Goal: Task Accomplishment & Management: Manage account settings

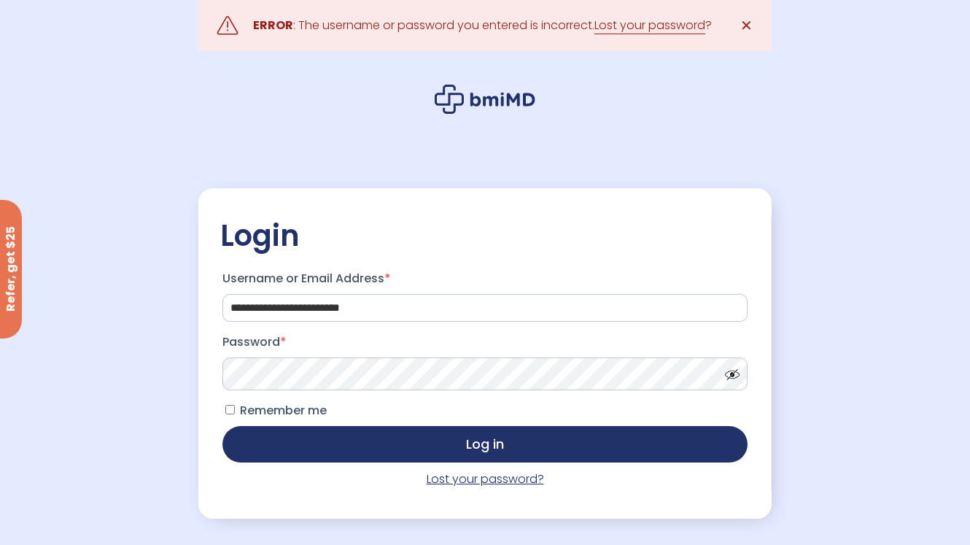
click at [480, 481] on link "Lost your password?" at bounding box center [485, 478] width 117 height 17
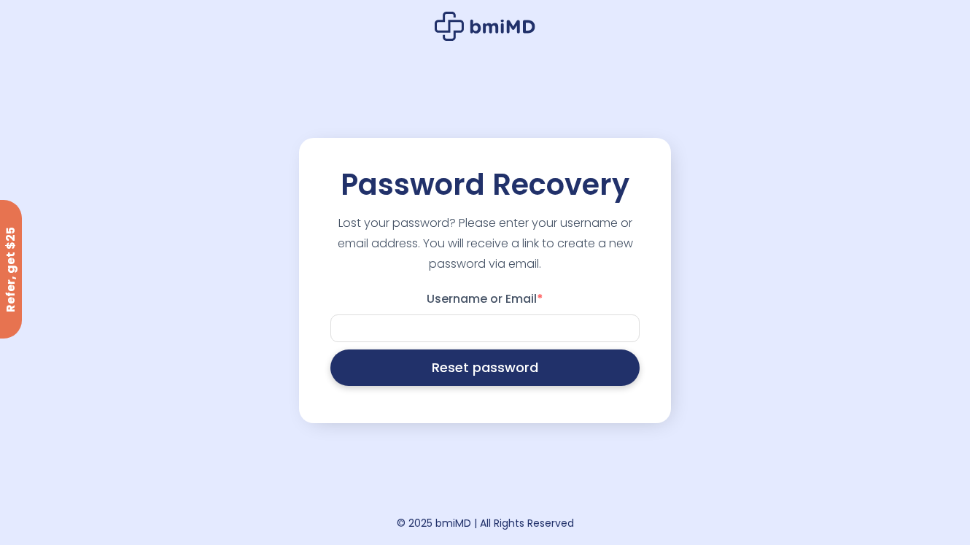
click at [473, 375] on button "Reset password" at bounding box center [484, 367] width 309 height 36
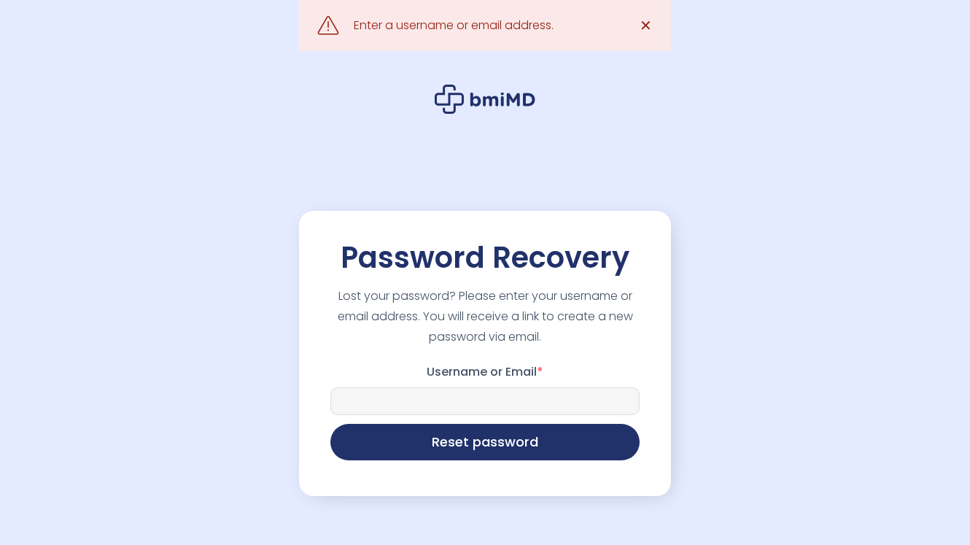
click at [445, 400] on input "Username or Email *" at bounding box center [484, 401] width 309 height 28
type input "**********"
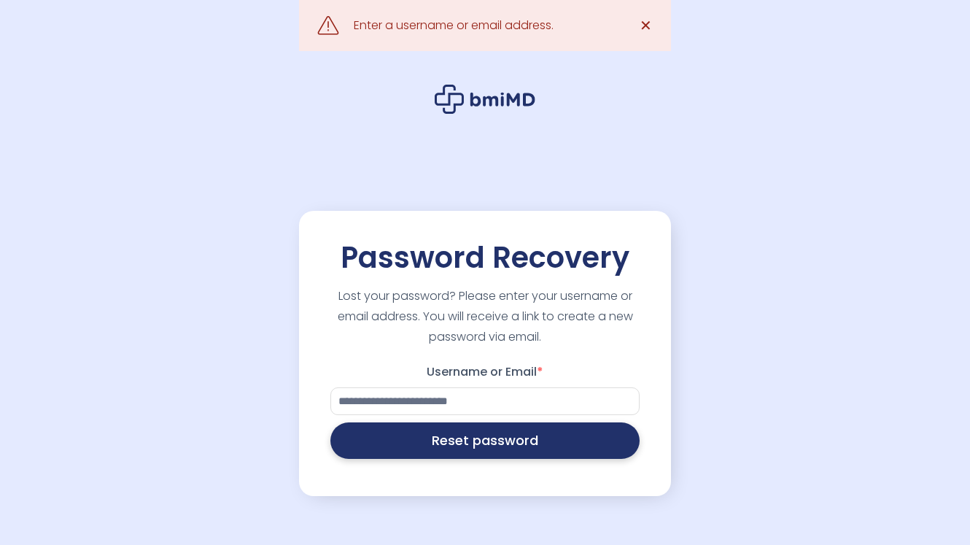
click at [476, 446] on button "Reset password" at bounding box center [484, 440] width 309 height 36
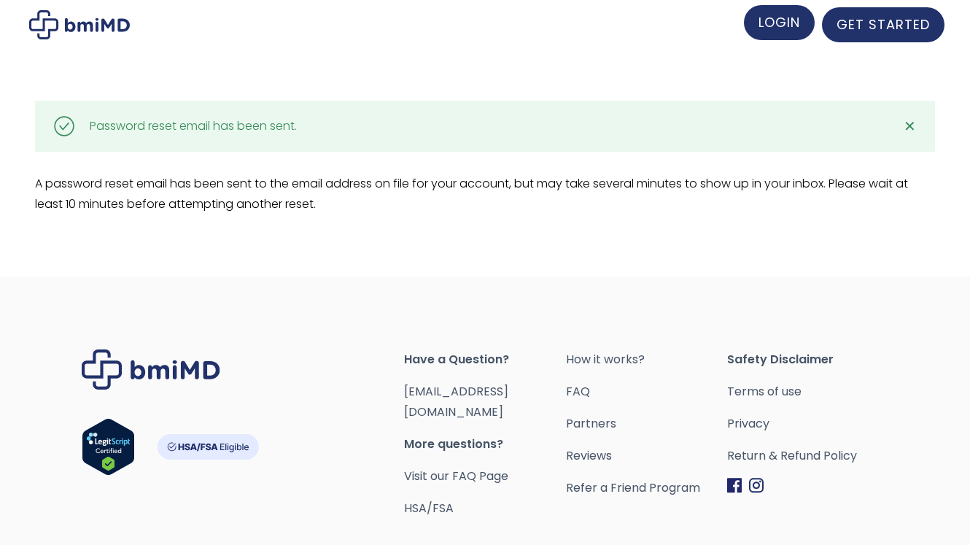
click at [772, 28] on span "LOGIN" at bounding box center [780, 22] width 42 height 18
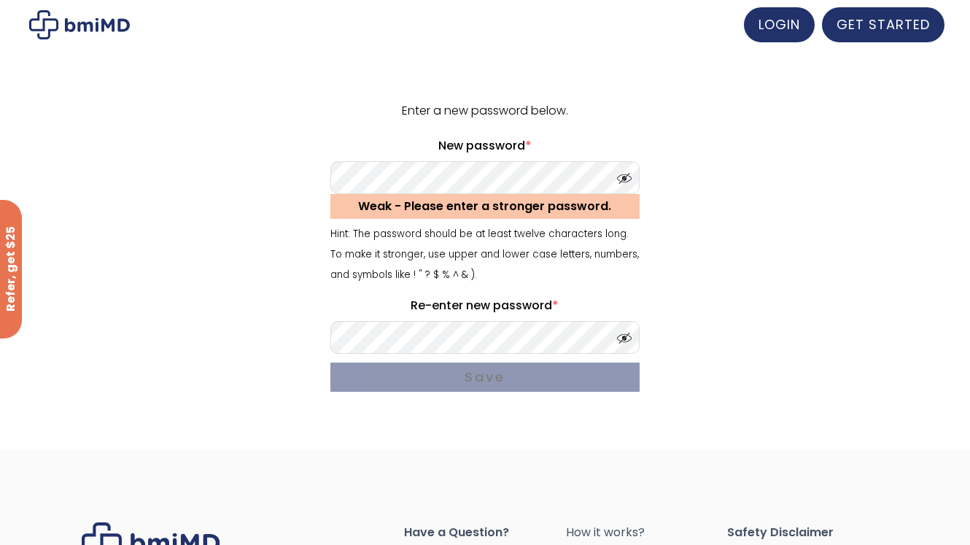
click at [625, 337] on span at bounding box center [621, 334] width 22 height 11
click at [627, 177] on span at bounding box center [621, 174] width 22 height 11
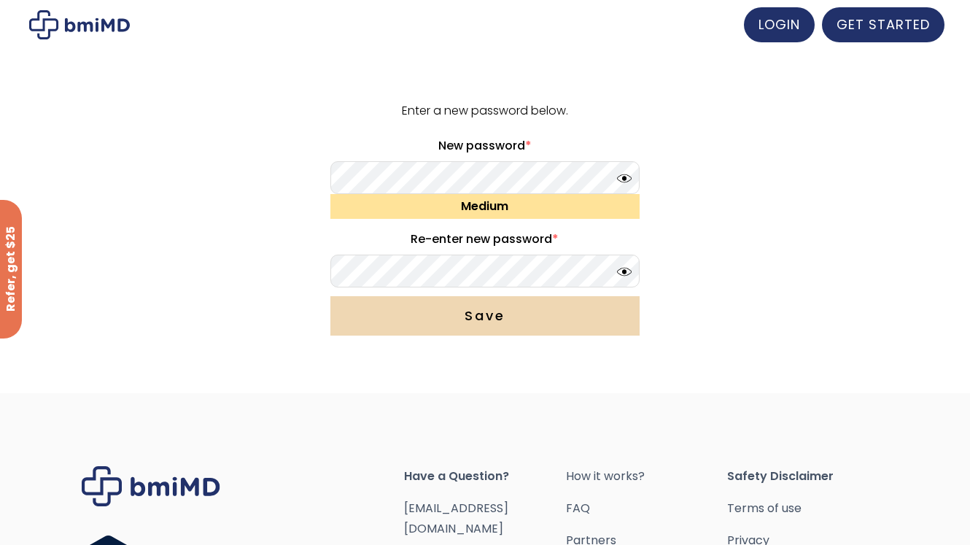
click at [467, 322] on button "Save" at bounding box center [484, 315] width 309 height 39
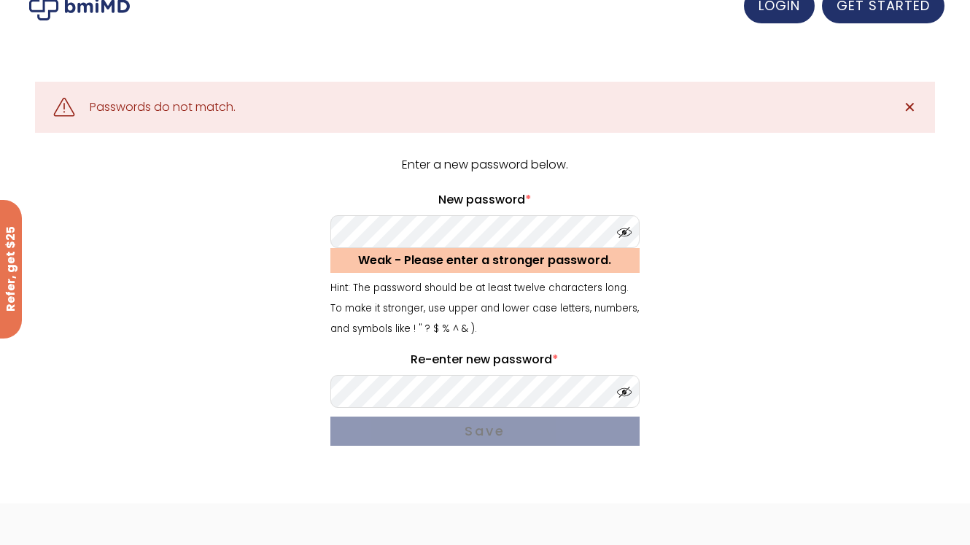
click at [627, 232] on span at bounding box center [621, 228] width 22 height 11
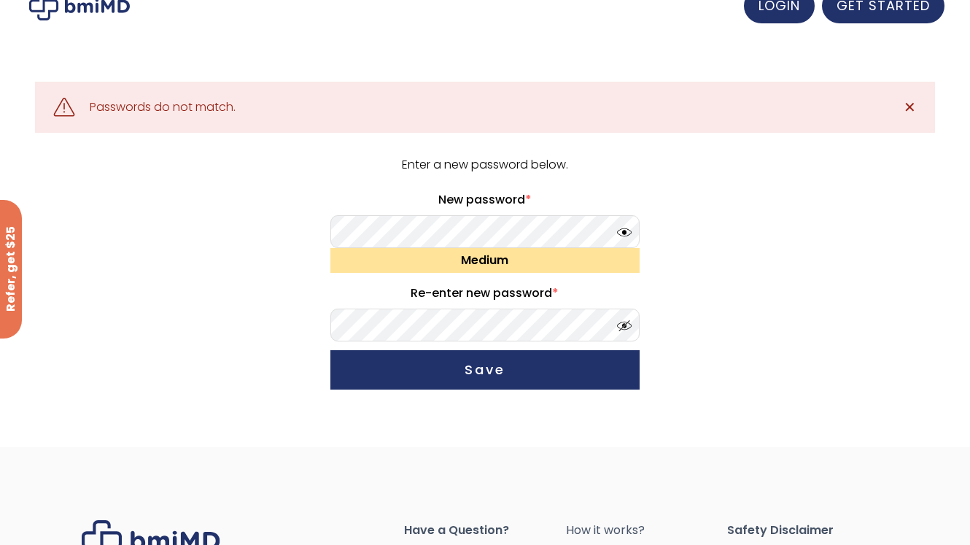
click at [623, 327] on span at bounding box center [621, 322] width 22 height 11
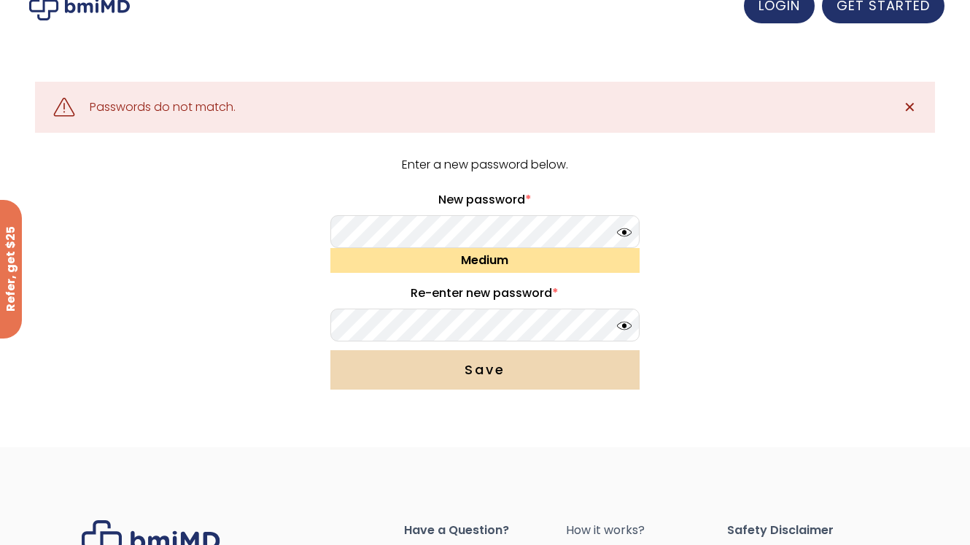
click at [546, 368] on button "Save" at bounding box center [484, 369] width 309 height 39
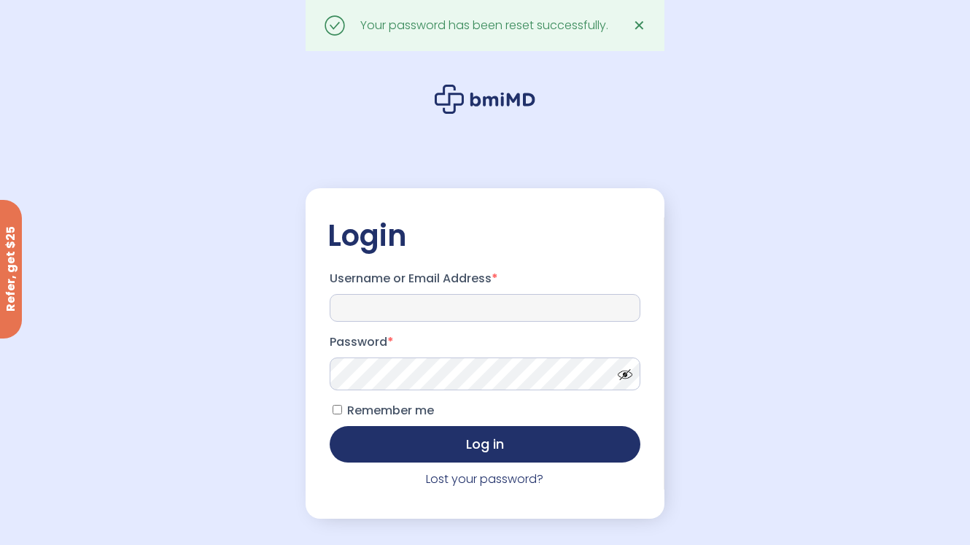
click at [414, 309] on input "Username or Email Address *" at bounding box center [485, 308] width 311 height 28
type input "**********"
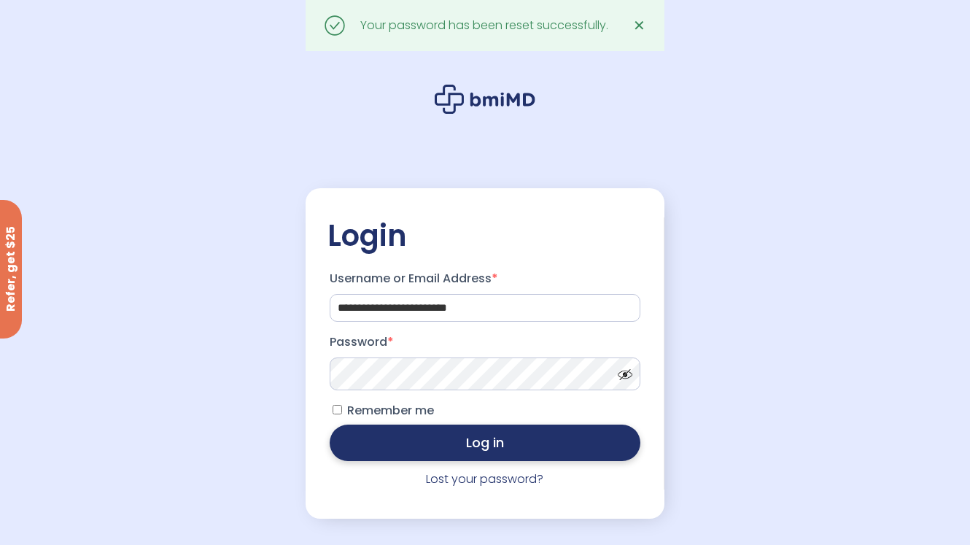
click at [470, 448] on button "Log in" at bounding box center [485, 443] width 311 height 36
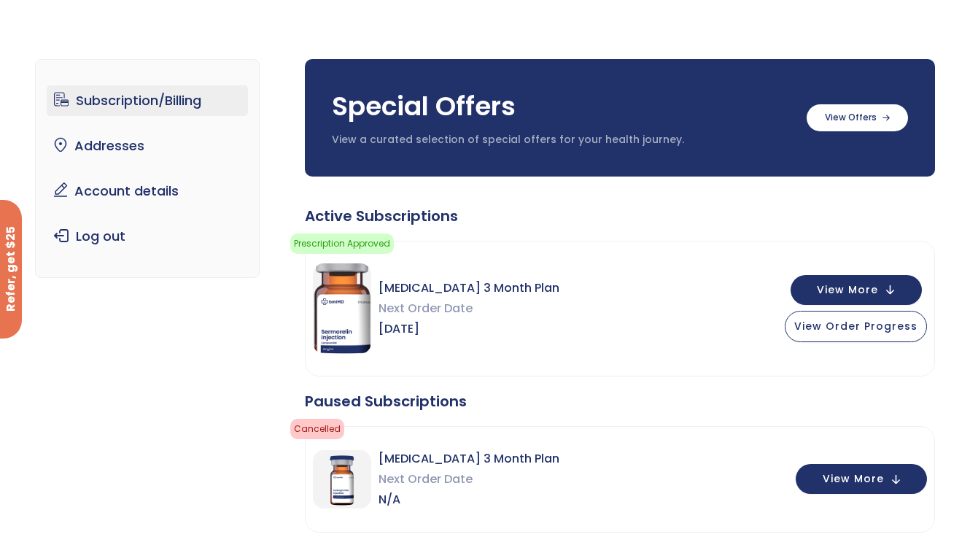
scroll to position [61, 0]
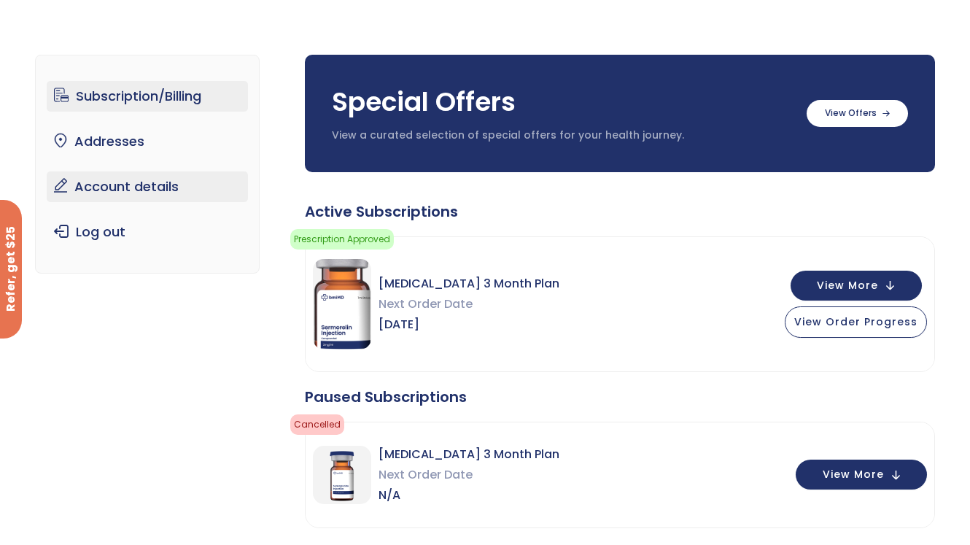
click at [161, 190] on link "Account details" at bounding box center [148, 186] width 202 height 31
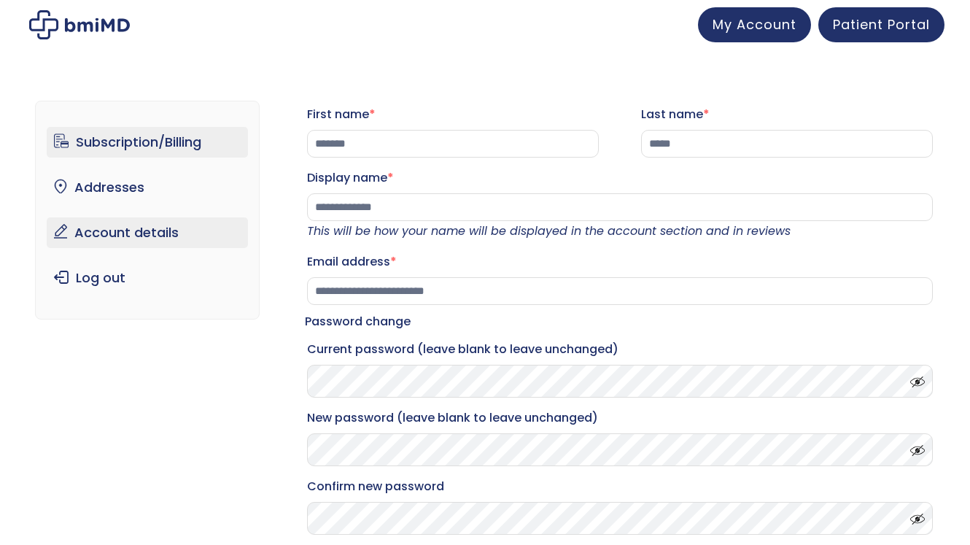
click at [125, 133] on link "Subscription/Billing" at bounding box center [148, 142] width 202 height 31
click at [737, 24] on span "My Account" at bounding box center [755, 22] width 84 height 18
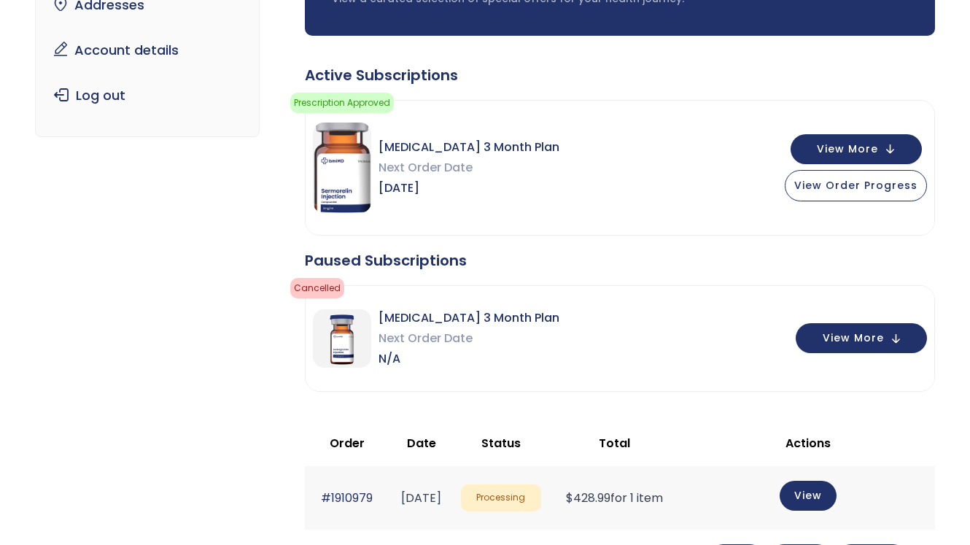
scroll to position [152, 0]
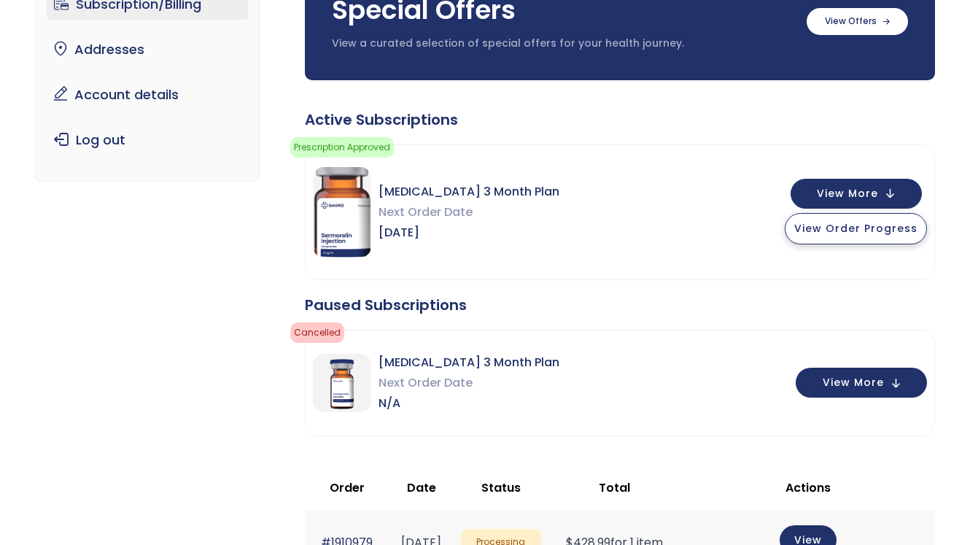
click at [859, 221] on span "View Order Progress" at bounding box center [855, 228] width 123 height 15
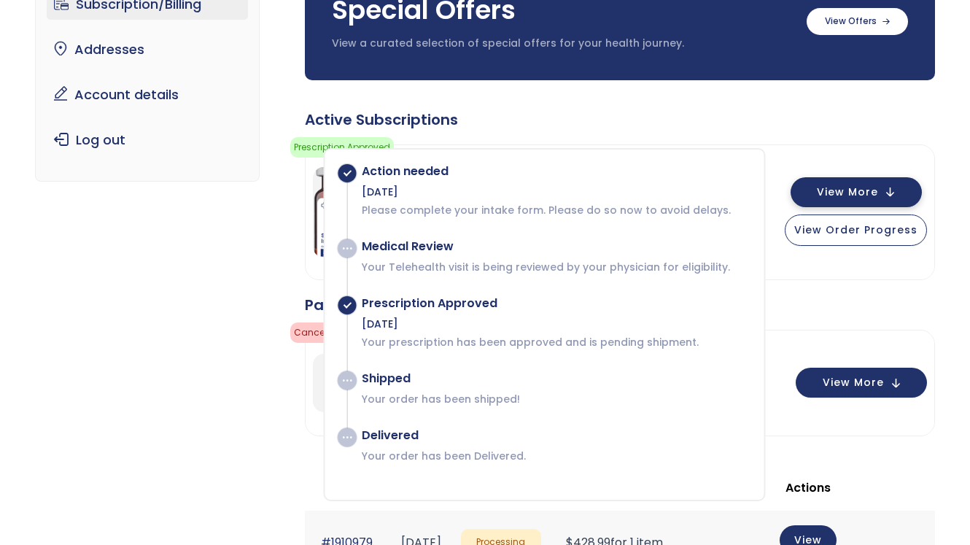
click at [834, 191] on span "View More" at bounding box center [847, 191] width 61 height 9
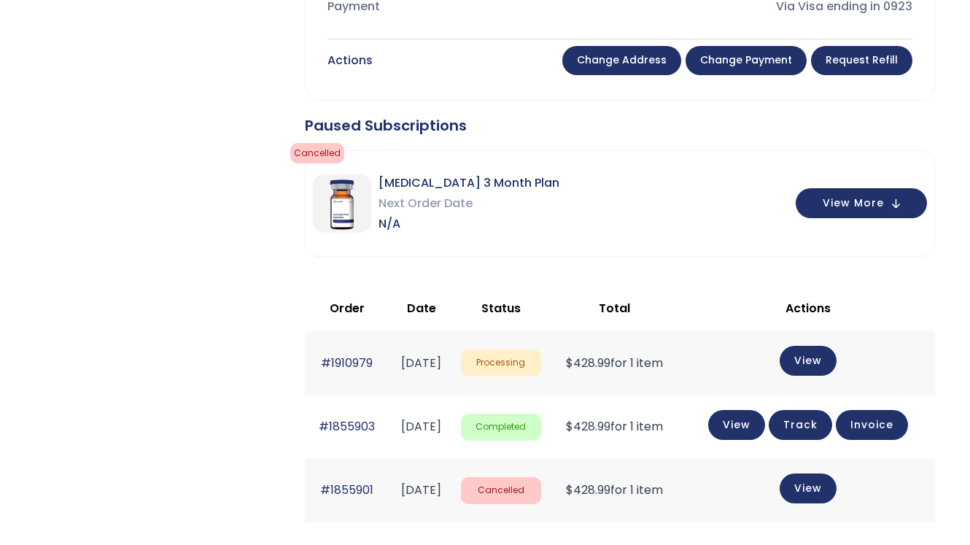
scroll to position [831, 0]
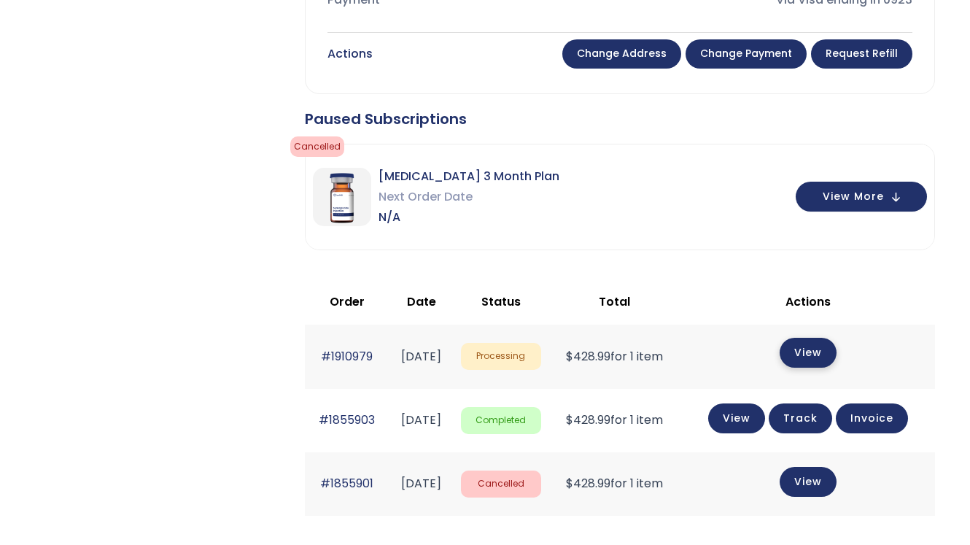
click at [820, 354] on link "View" at bounding box center [808, 353] width 57 height 30
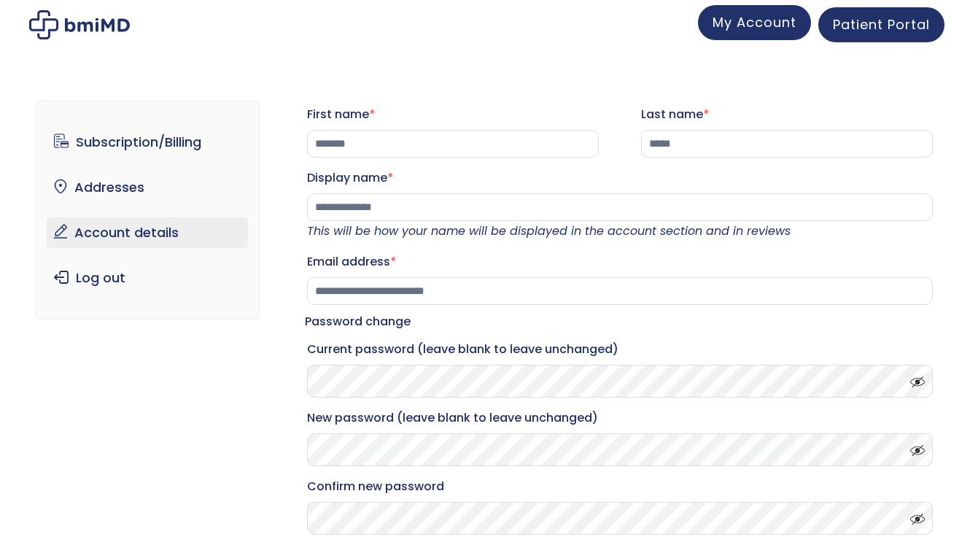
click at [759, 30] on span "My Account" at bounding box center [755, 22] width 84 height 18
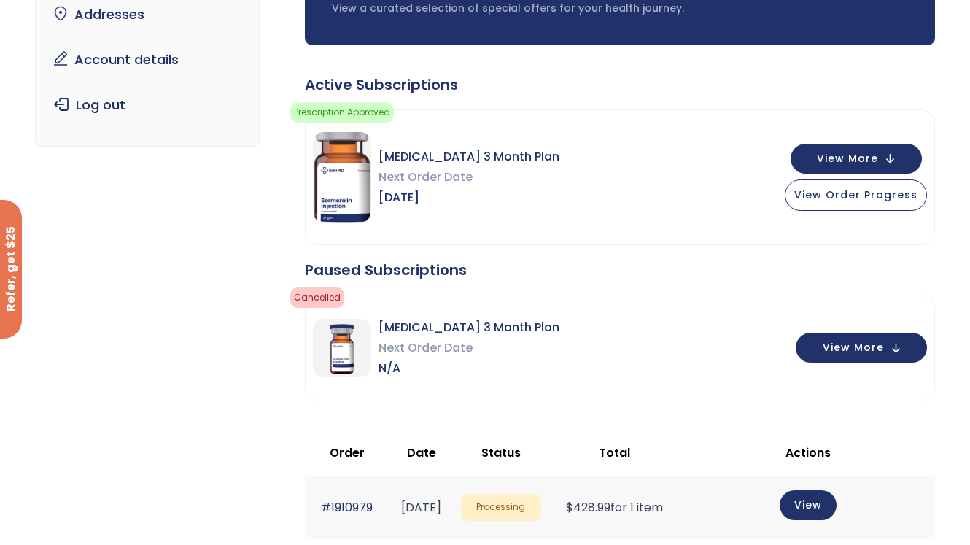
scroll to position [186, 0]
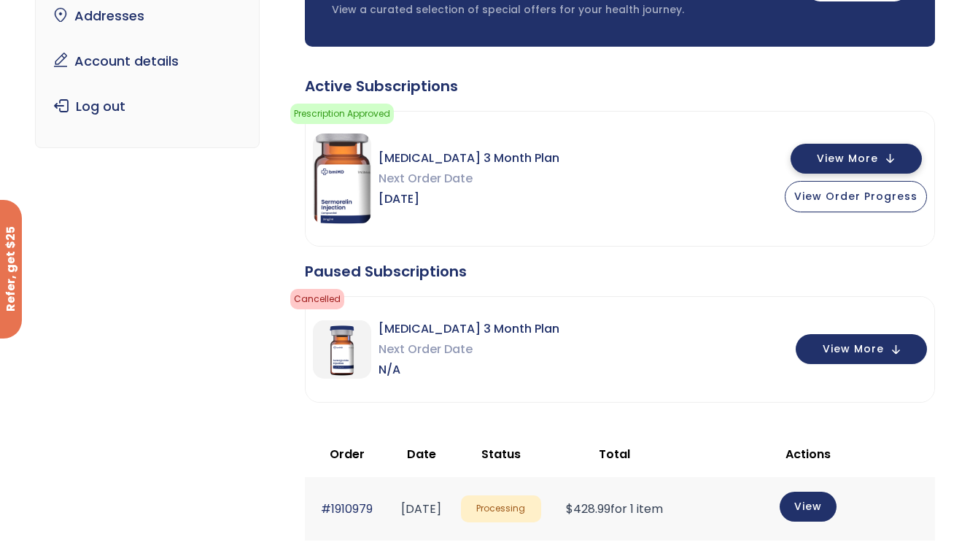
click at [889, 155] on button "View More" at bounding box center [856, 159] width 131 height 30
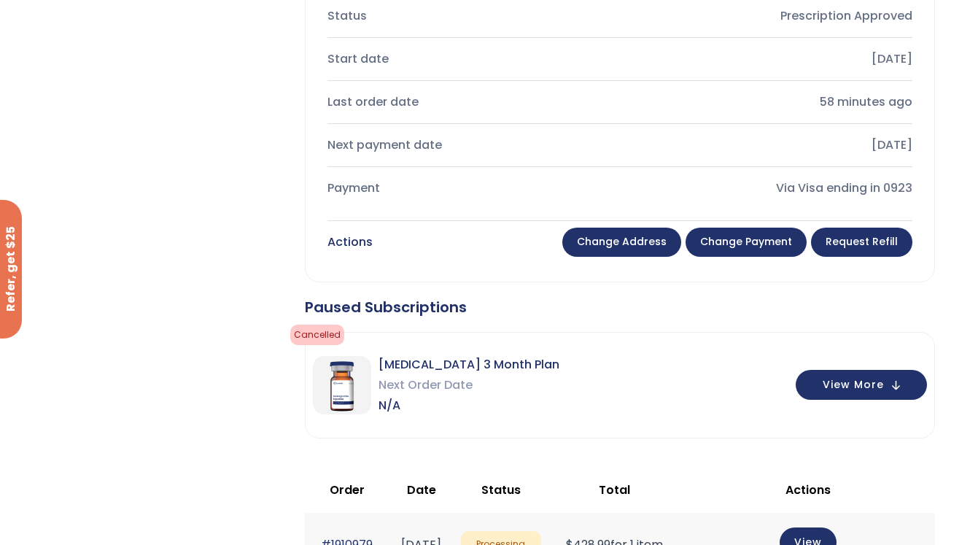
scroll to position [504, 0]
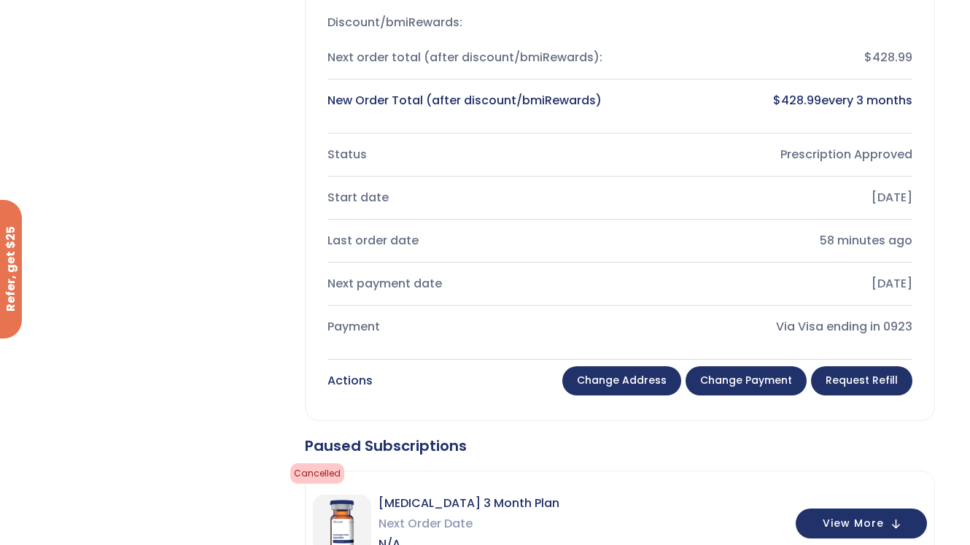
click at [742, 373] on link "Change payment" at bounding box center [746, 380] width 121 height 29
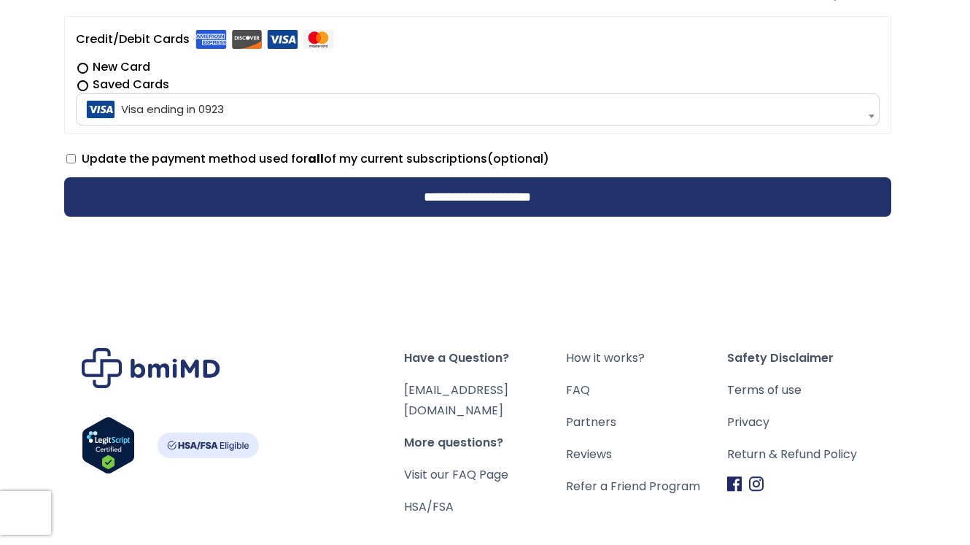
scroll to position [508, 0]
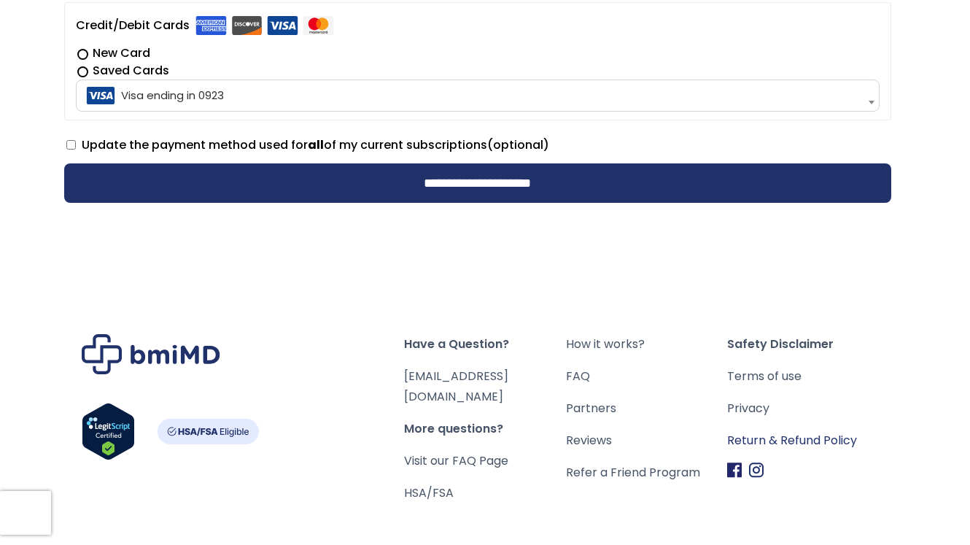
click at [790, 438] on link "Return & Refund Policy" at bounding box center [807, 440] width 161 height 20
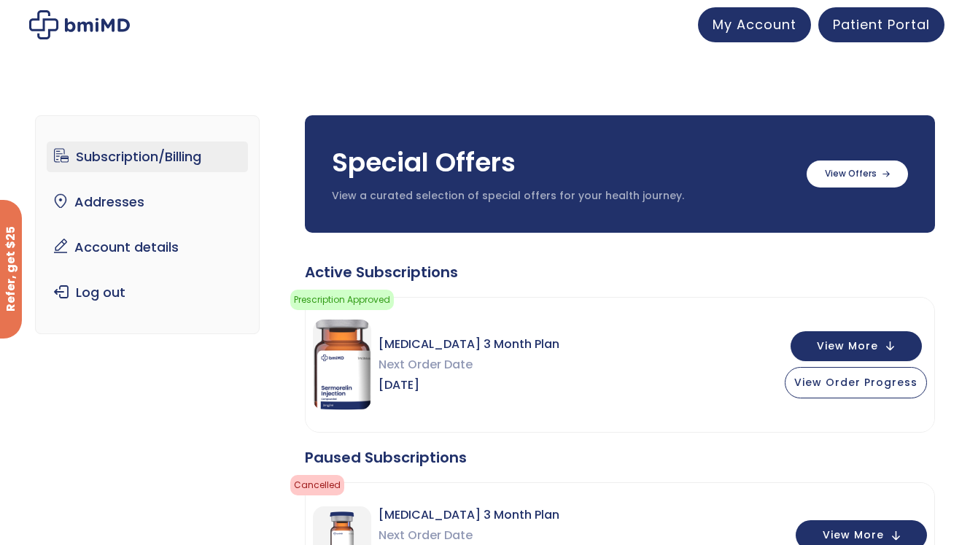
click at [128, 158] on link "Subscription/Billing" at bounding box center [148, 157] width 202 height 31
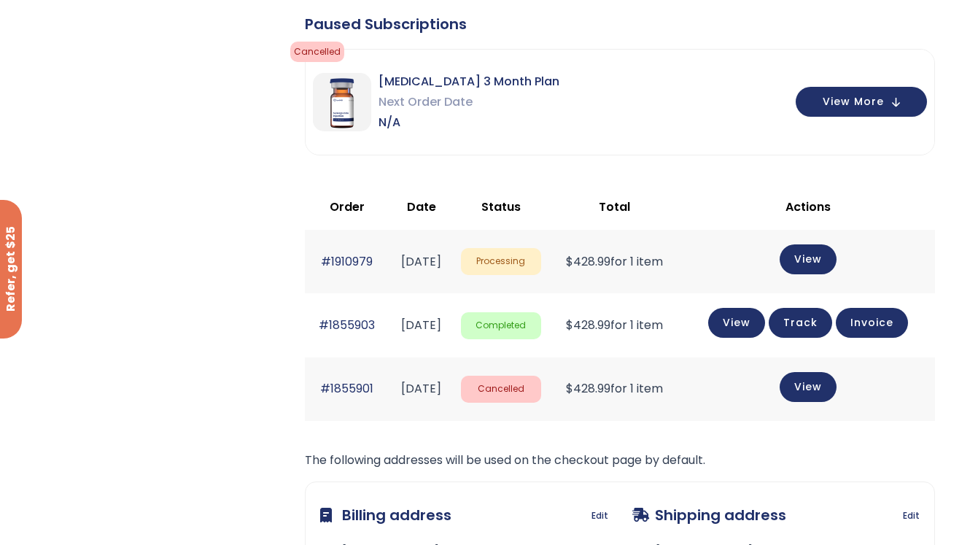
scroll to position [503, 0]
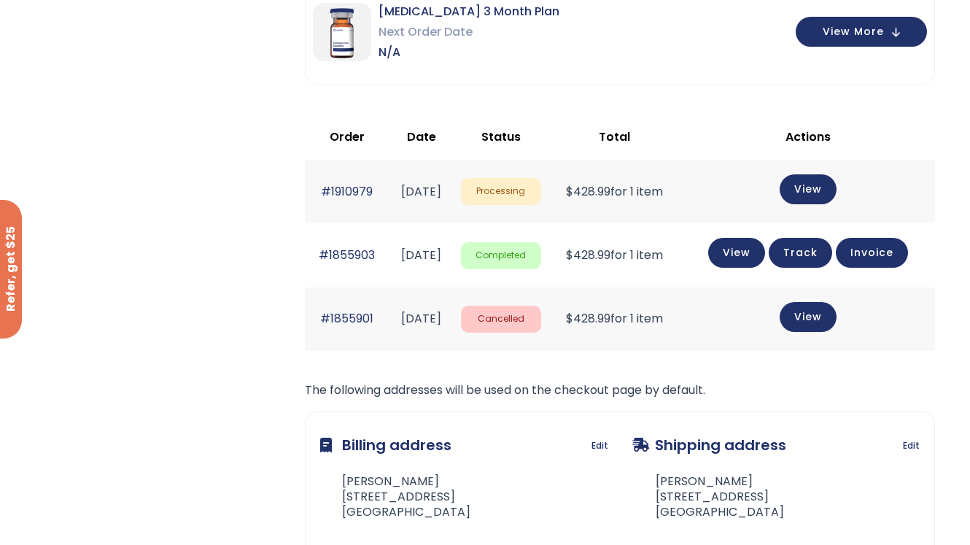
click at [540, 196] on span "Processing" at bounding box center [501, 191] width 80 height 27
click at [532, 182] on span "Processing" at bounding box center [501, 191] width 80 height 27
click at [538, 185] on span "Processing" at bounding box center [501, 191] width 80 height 27
click at [540, 192] on span "Processing" at bounding box center [501, 191] width 80 height 27
click at [823, 183] on link "View" at bounding box center [808, 188] width 57 height 30
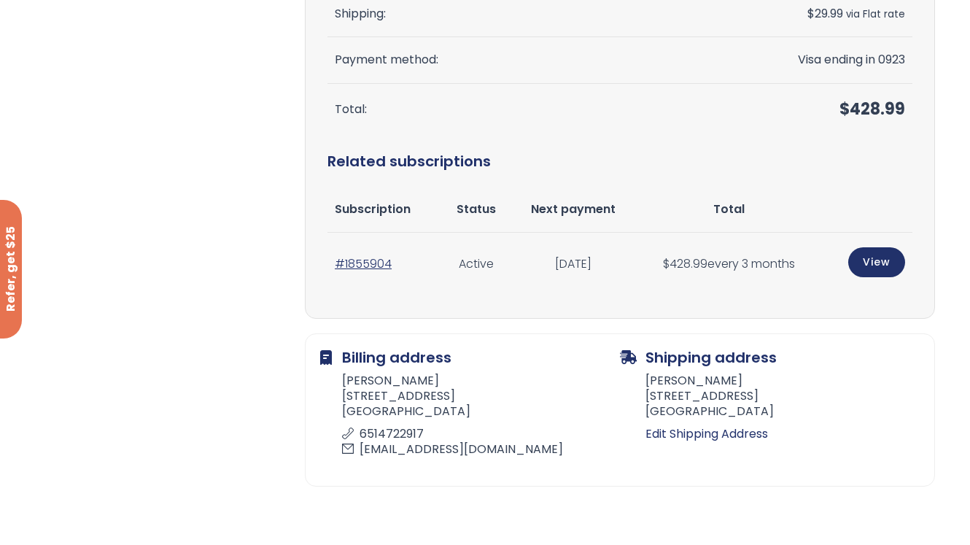
scroll to position [388, 0]
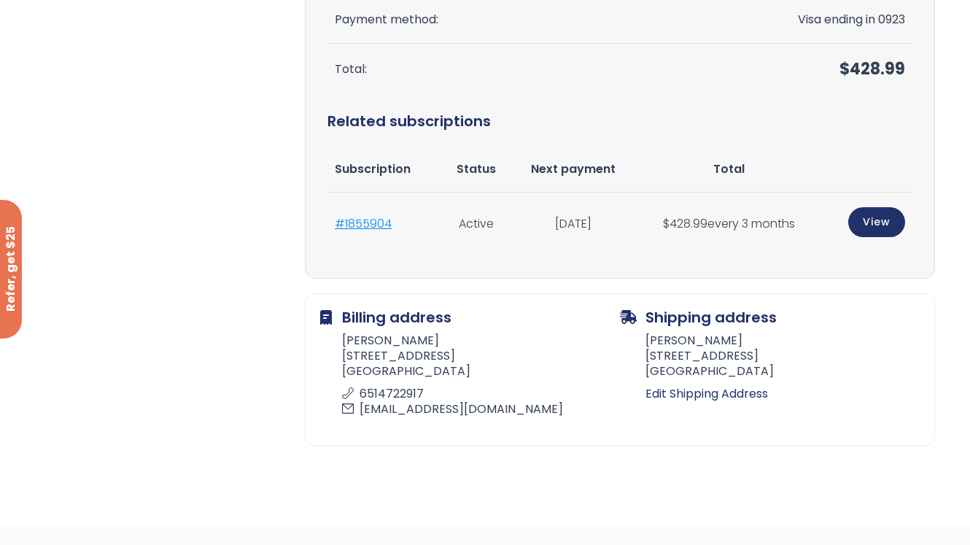
click at [372, 225] on link "#1855904" at bounding box center [363, 223] width 57 height 17
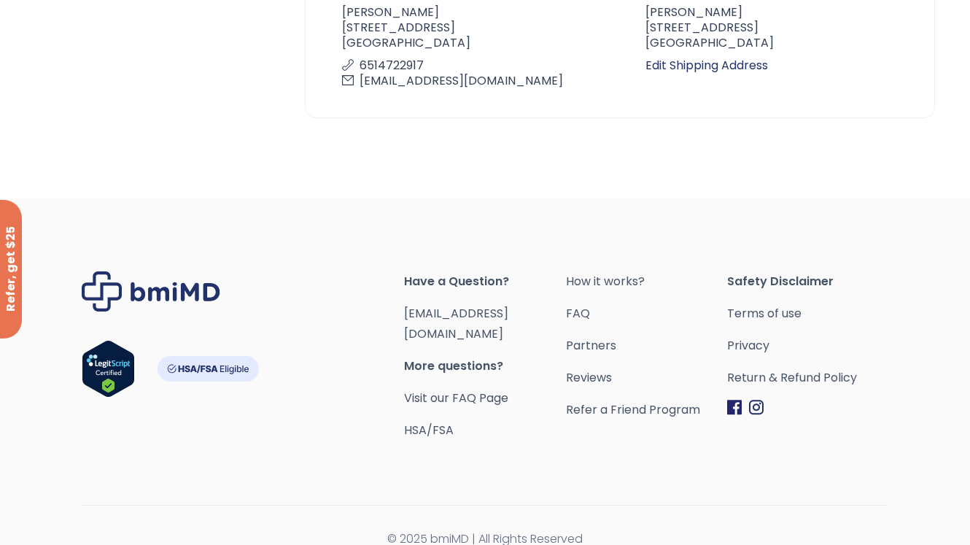
scroll to position [718, 0]
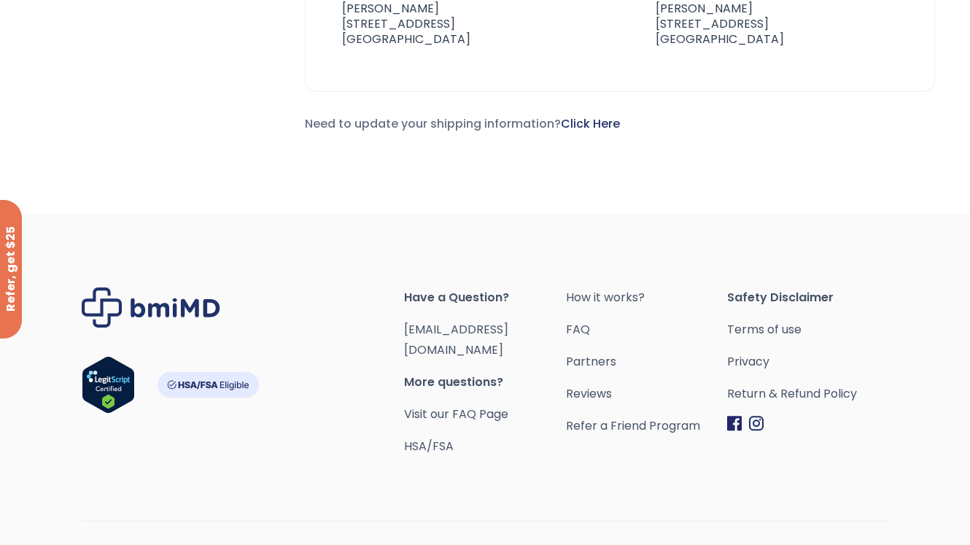
scroll to position [993, 0]
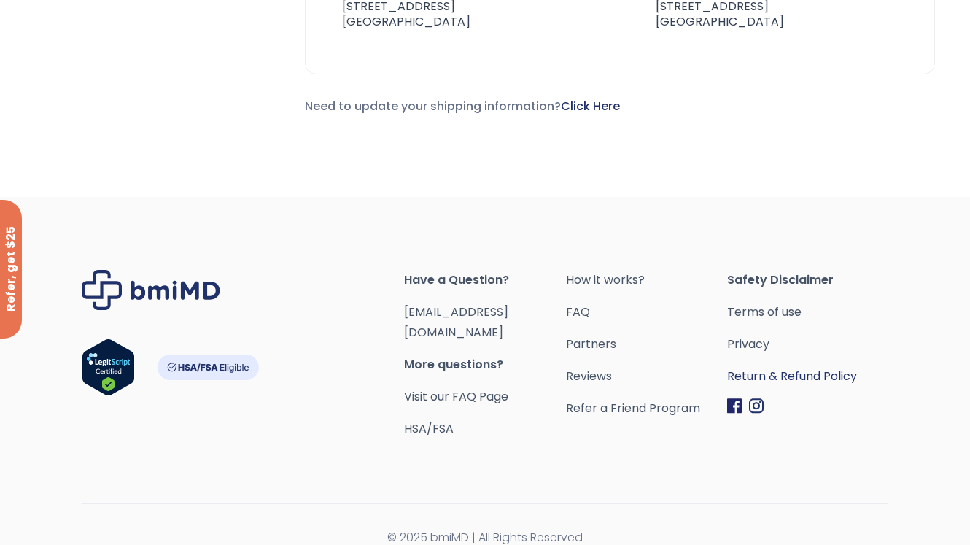
click at [805, 374] on link "Return & Refund Policy" at bounding box center [807, 376] width 161 height 20
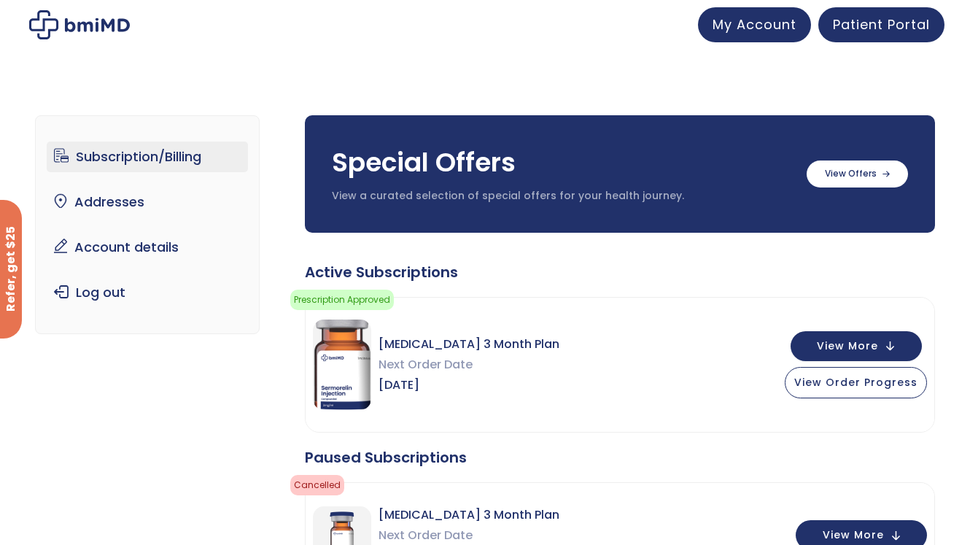
click at [167, 155] on link "Subscription/Billing" at bounding box center [148, 157] width 202 height 31
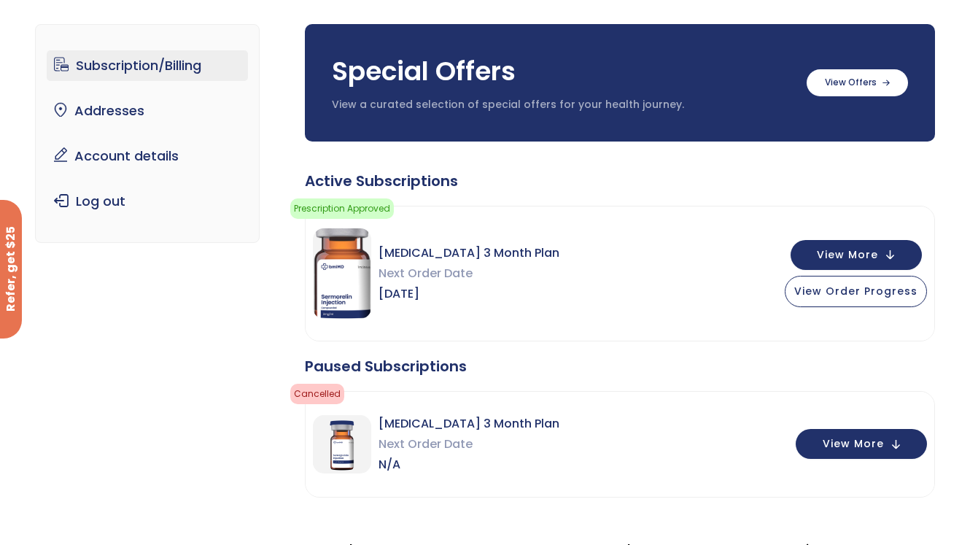
scroll to position [39, 0]
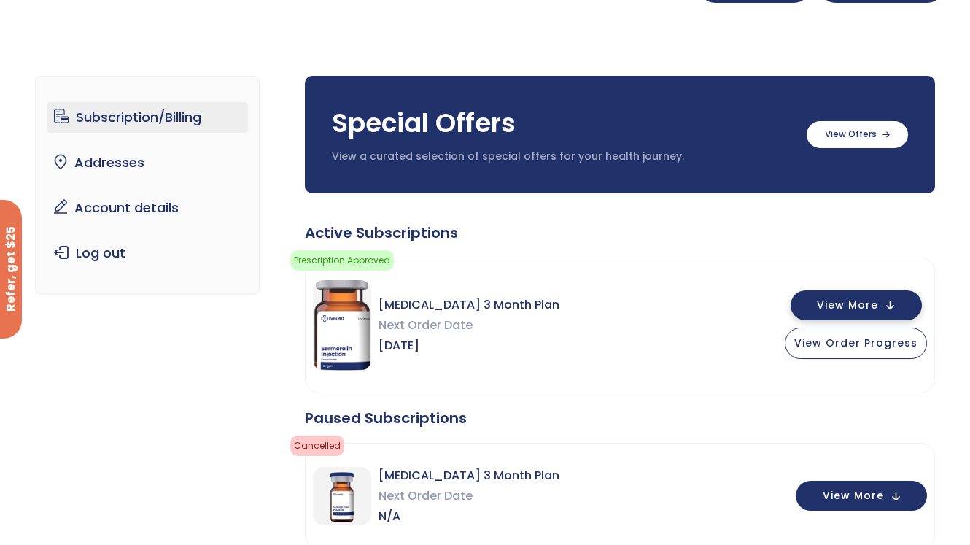
click at [876, 301] on span "View More" at bounding box center [847, 305] width 61 height 9
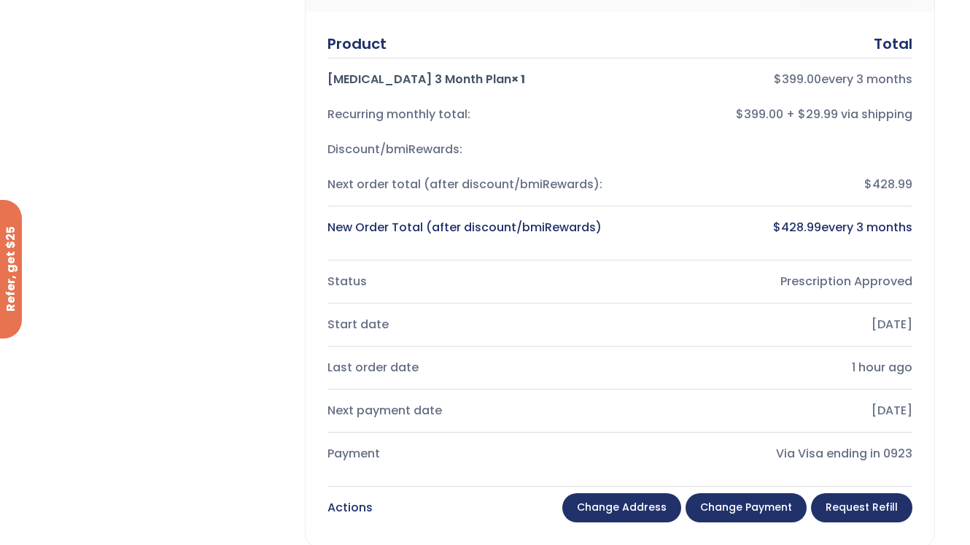
scroll to position [371, 0]
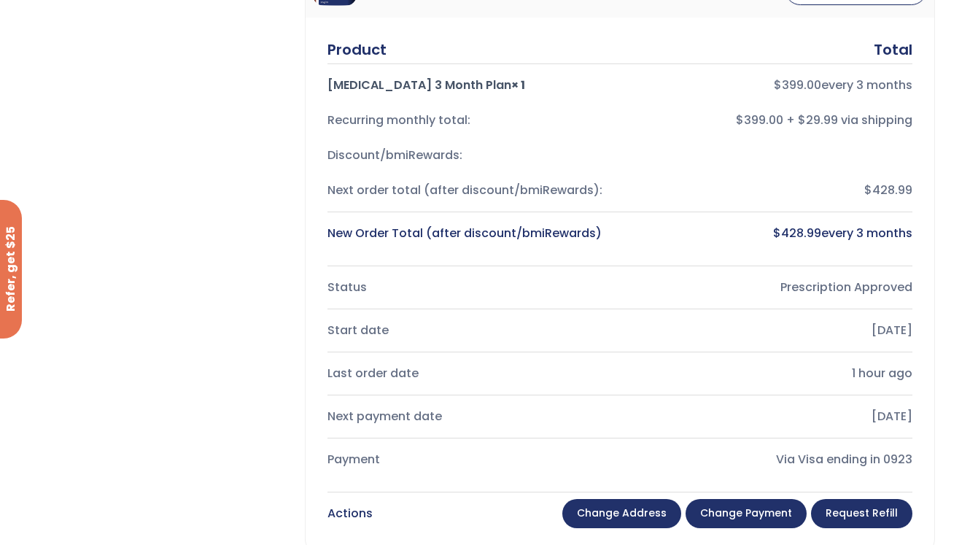
click at [408, 233] on div "New Order Total (after discount/bmiRewards)" at bounding box center [467, 233] width 281 height 20
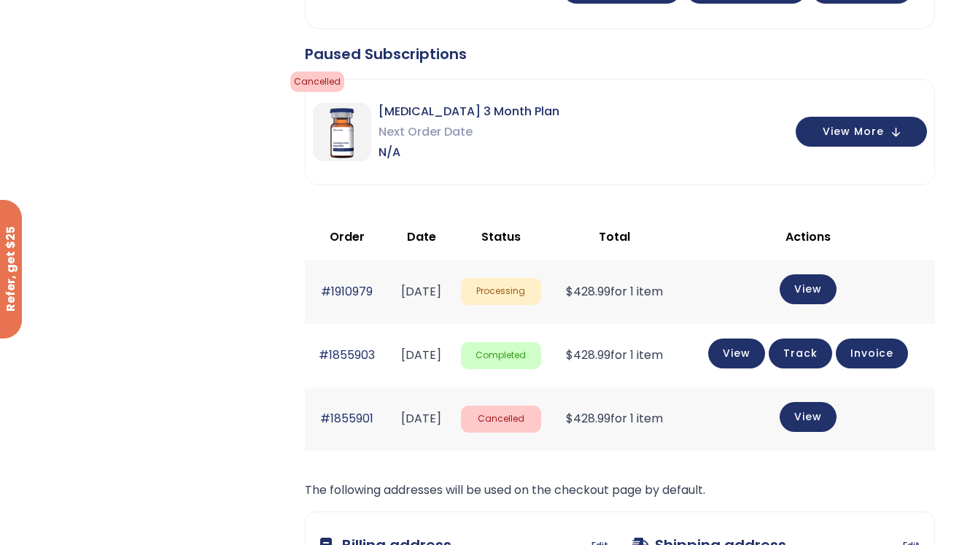
scroll to position [911, 0]
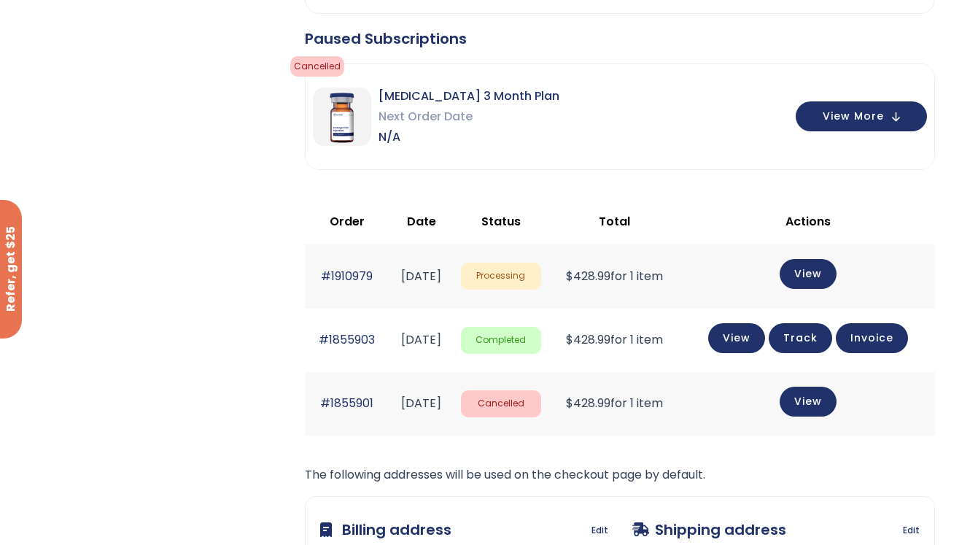
click at [525, 277] on span "Processing" at bounding box center [501, 276] width 80 height 27
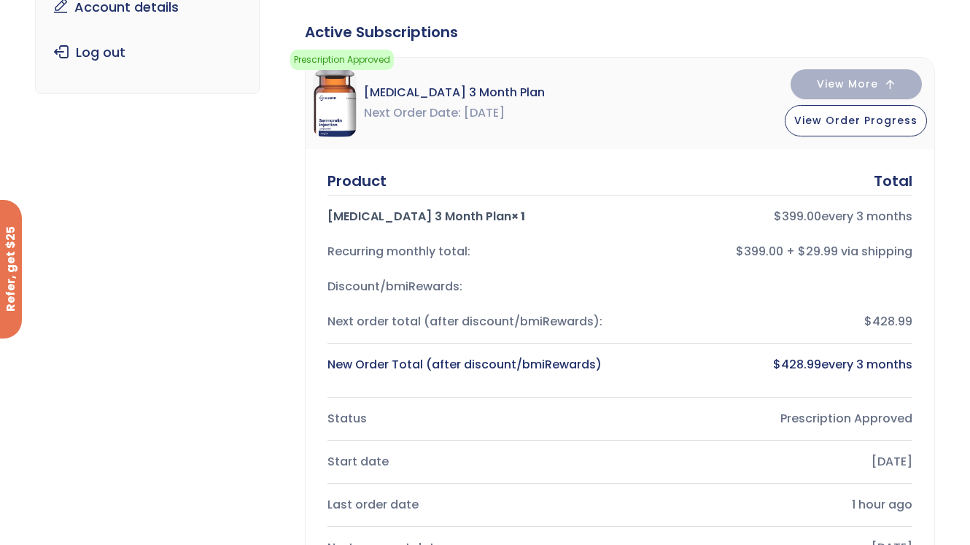
scroll to position [182, 0]
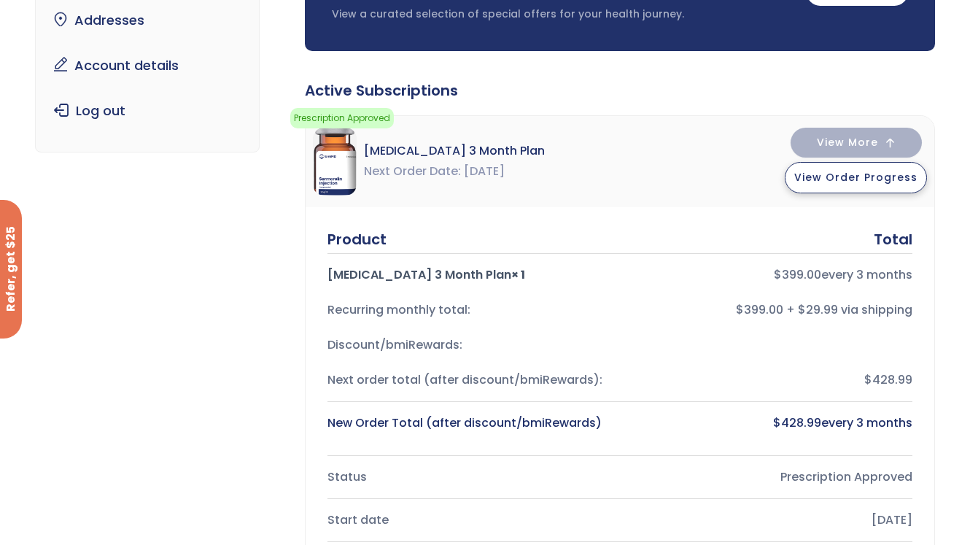
click at [821, 181] on span "View Order Progress" at bounding box center [855, 177] width 123 height 15
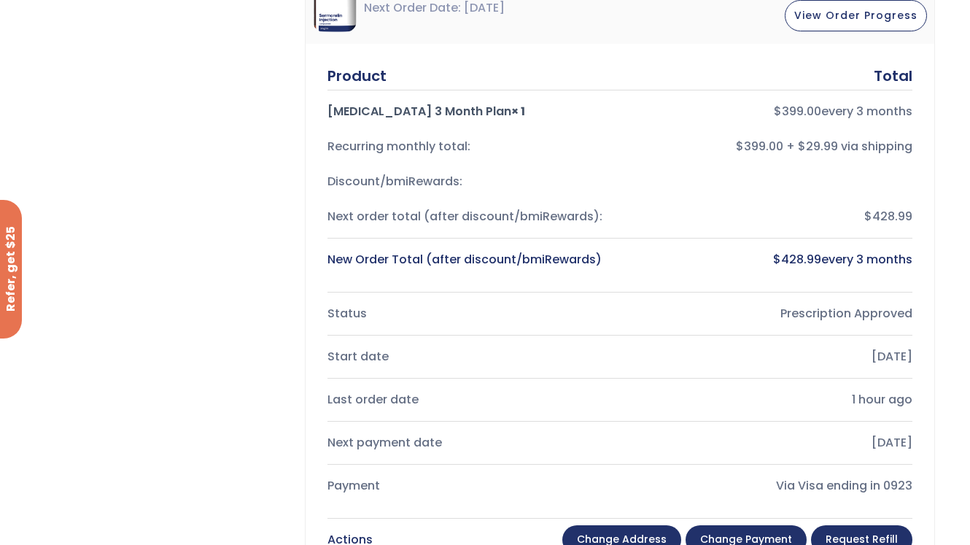
scroll to position [420, 0]
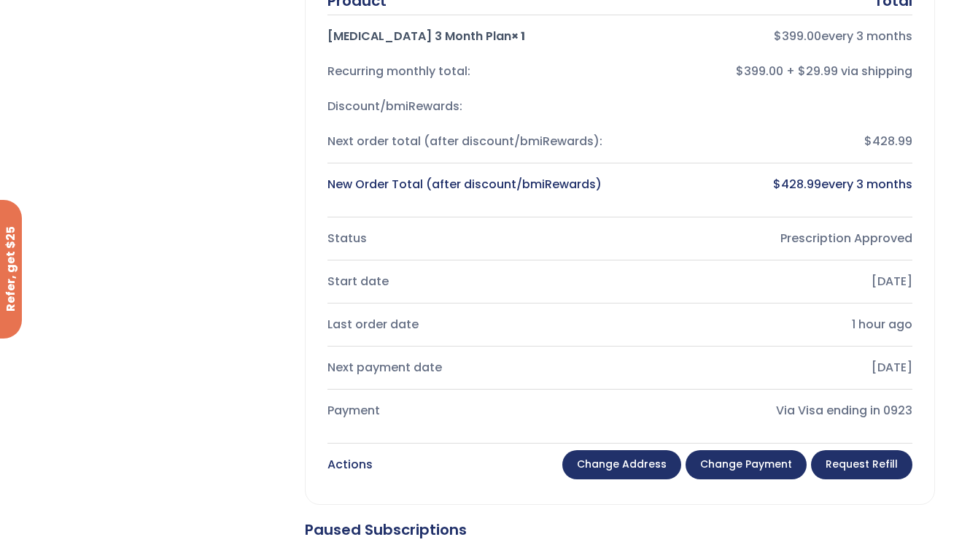
click at [806, 326] on div "1 hour ago" at bounding box center [772, 324] width 281 height 20
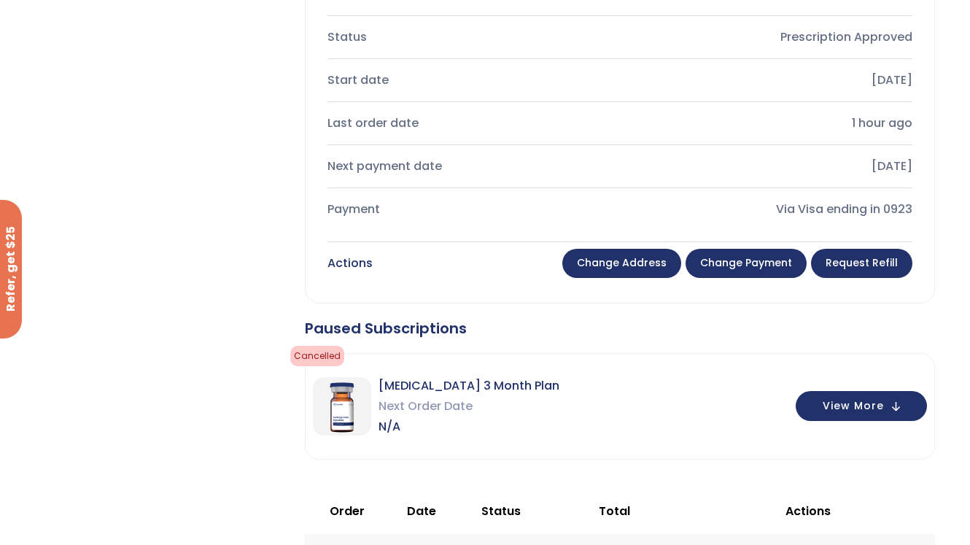
scroll to position [616, 0]
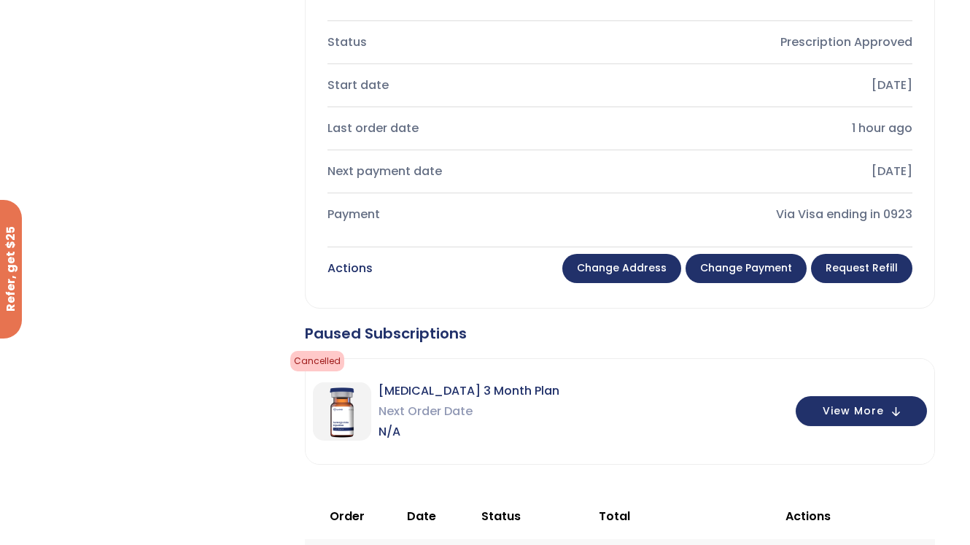
click at [799, 222] on div "Via Visa ending in 0923" at bounding box center [772, 214] width 281 height 20
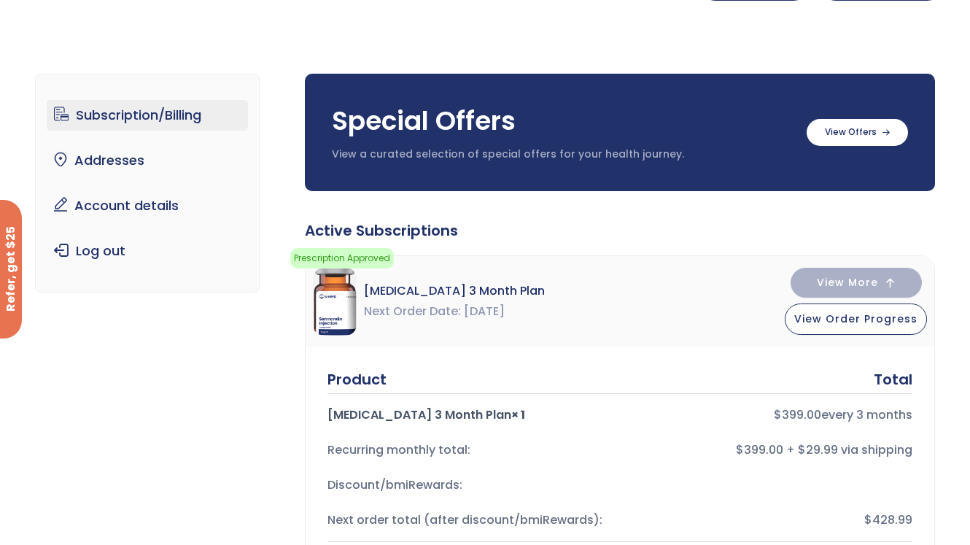
scroll to position [0, 0]
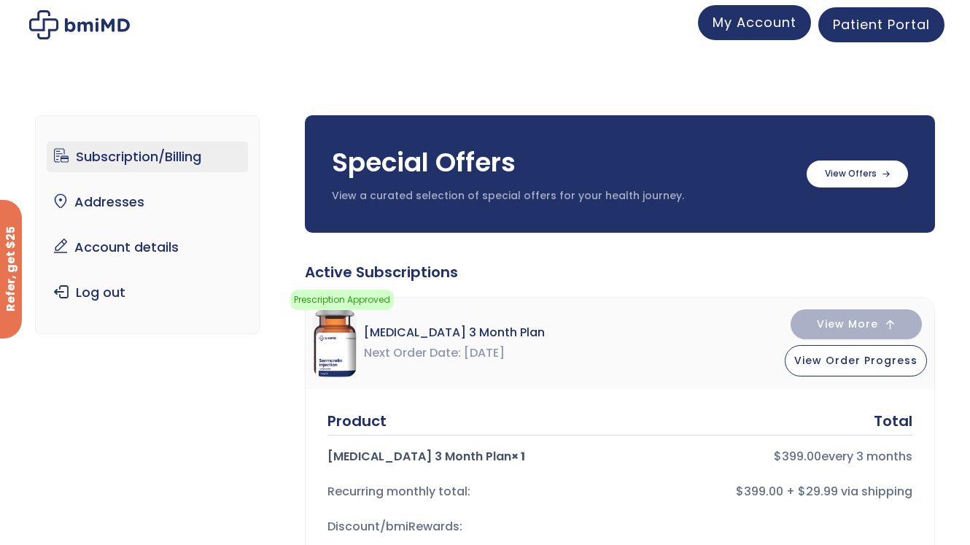
click at [772, 27] on span "My Account" at bounding box center [755, 22] width 84 height 18
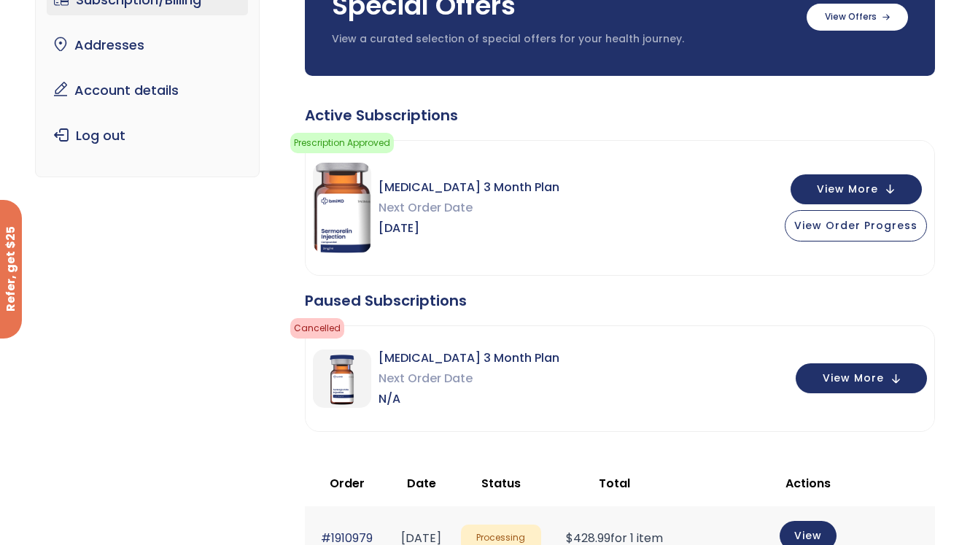
scroll to position [36, 0]
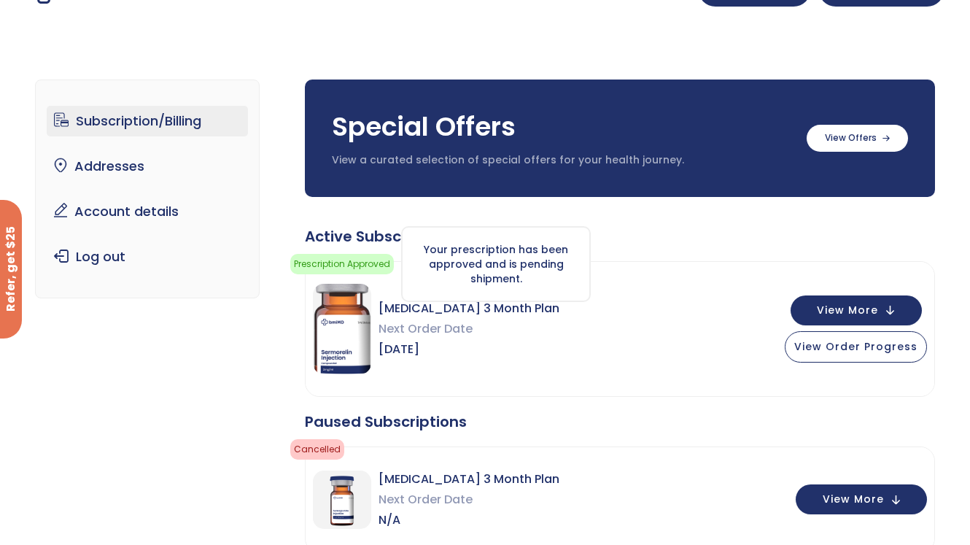
click at [354, 268] on span "Prescription Approved" at bounding box center [342, 264] width 104 height 20
click at [821, 341] on span "View Order Progress" at bounding box center [855, 345] width 123 height 15
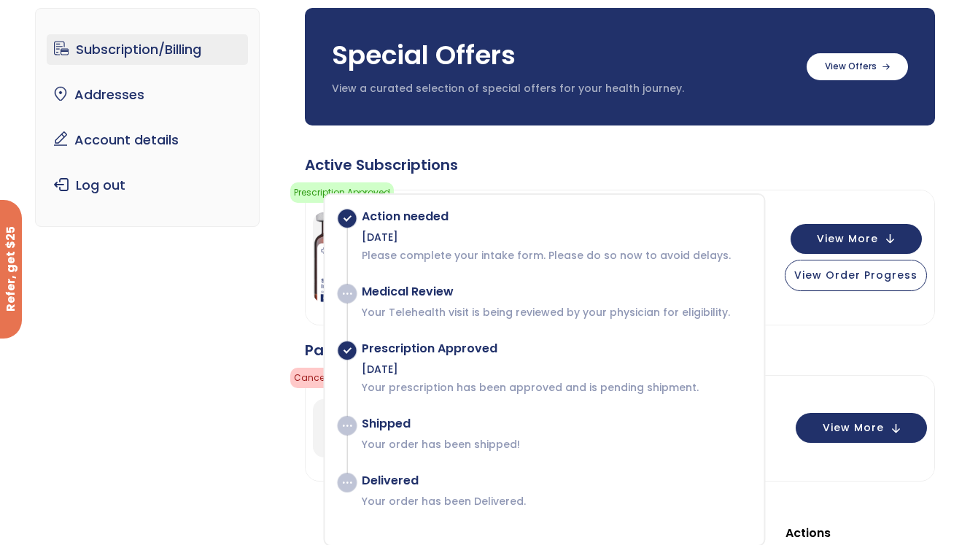
scroll to position [123, 0]
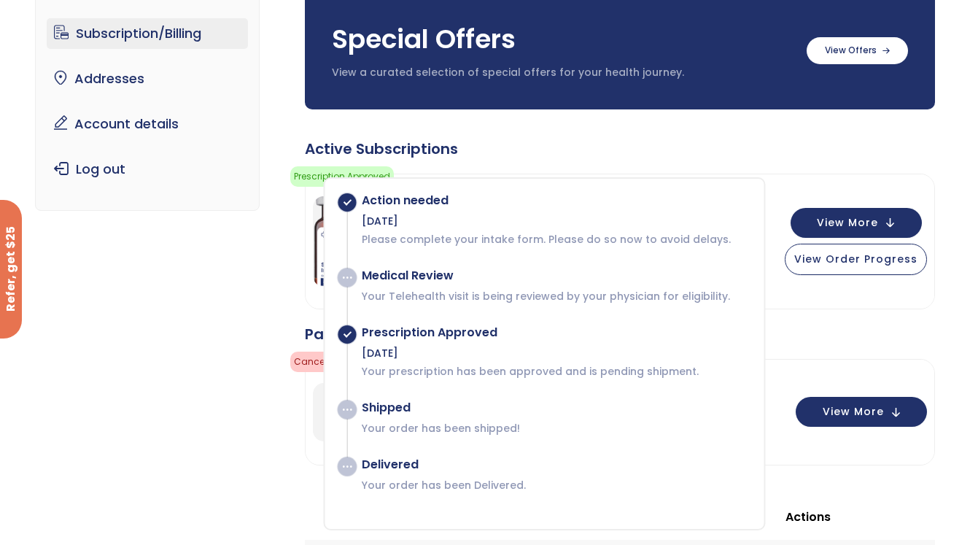
click at [815, 295] on div "[MEDICAL_DATA] 3 Month Plan Next Order Date [DATE] View More View Order Progress" at bounding box center [620, 241] width 629 height 134
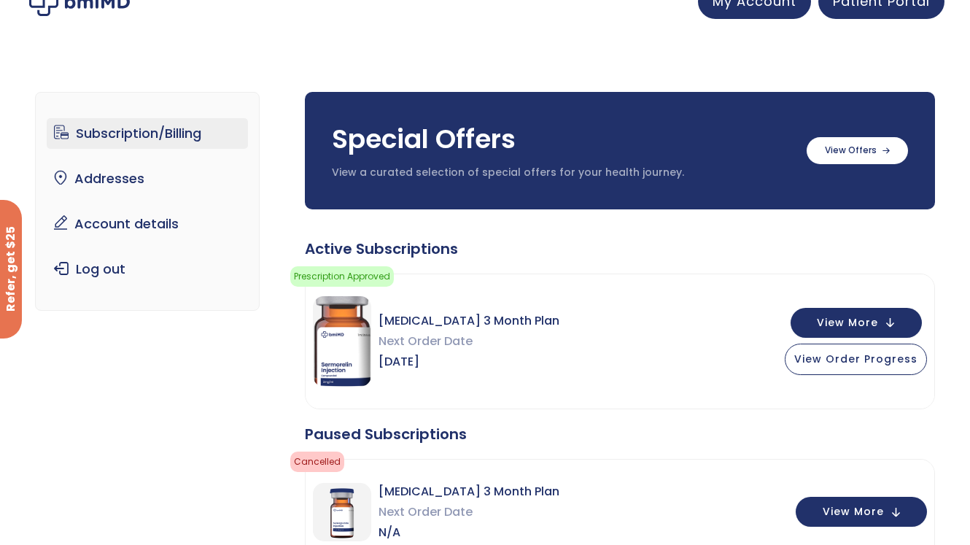
scroll to position [0, 0]
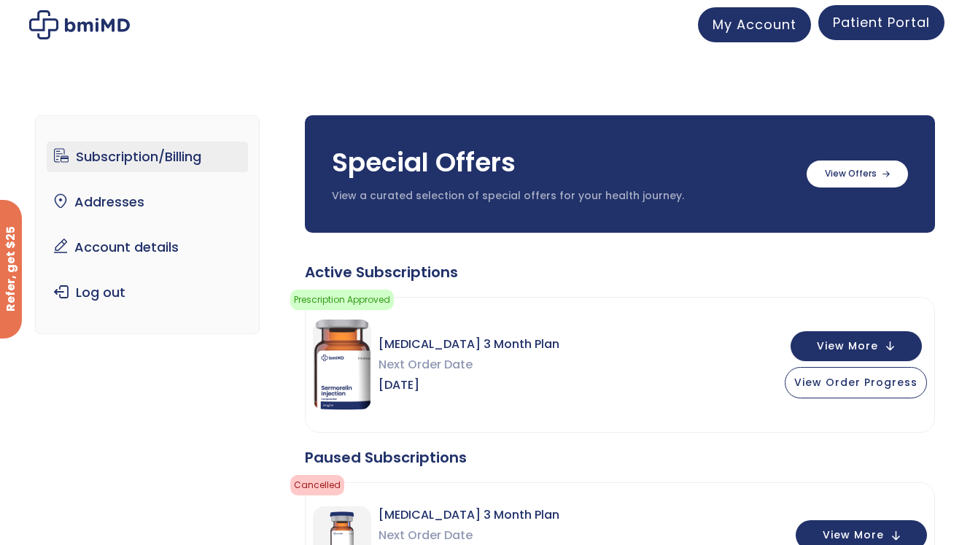
click at [867, 26] on span "Patient Portal" at bounding box center [881, 22] width 97 height 18
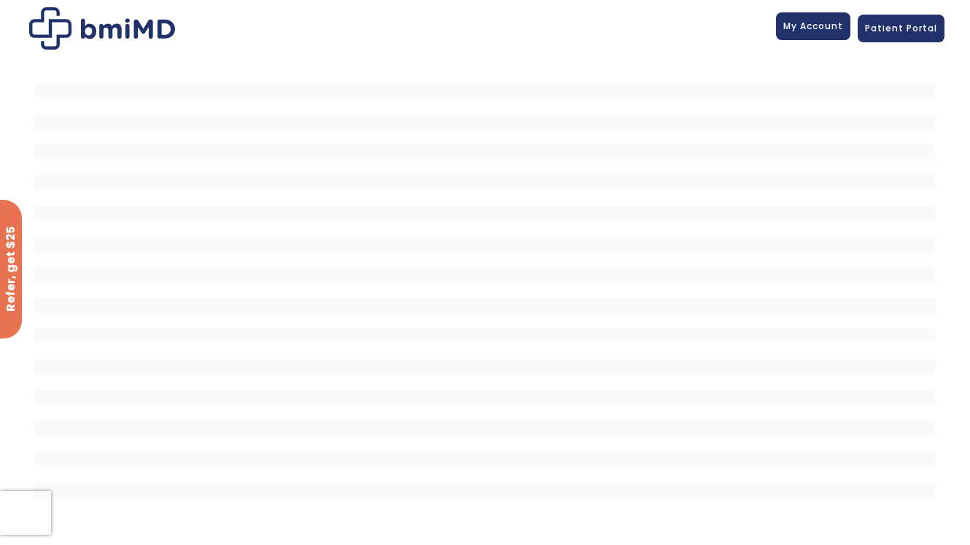
click at [804, 17] on link "My Account" at bounding box center [813, 26] width 74 height 28
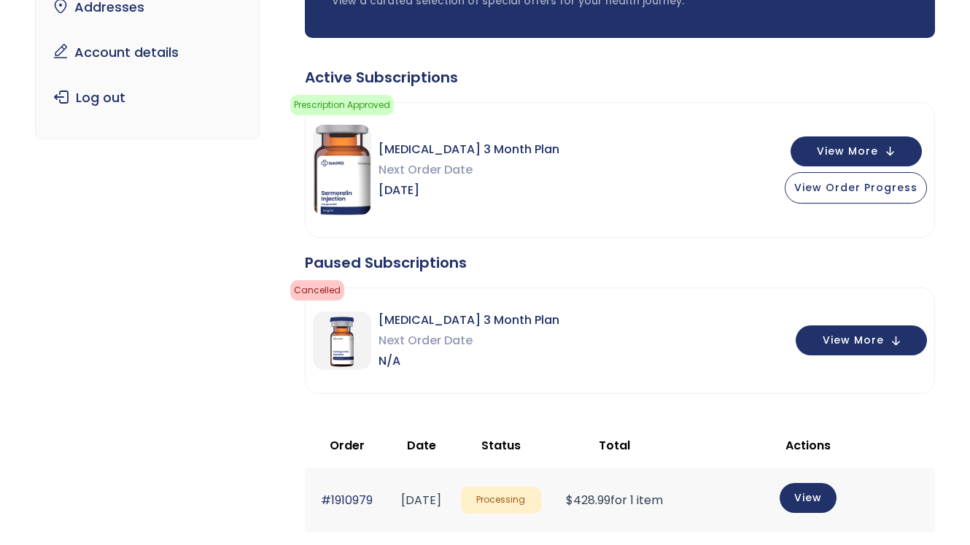
scroll to position [192, 0]
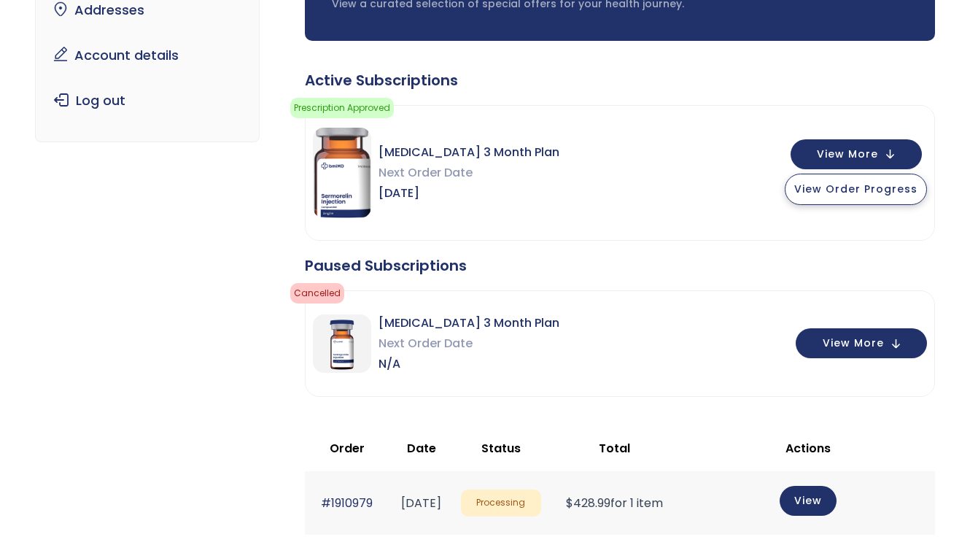
click at [842, 185] on span "View Order Progress" at bounding box center [855, 189] width 123 height 15
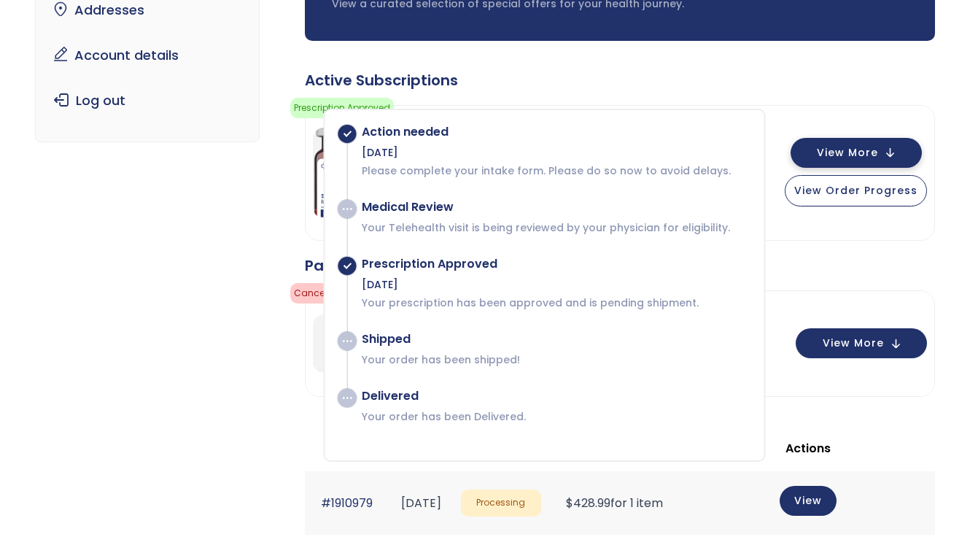
click at [834, 153] on span "View More" at bounding box center [847, 152] width 61 height 9
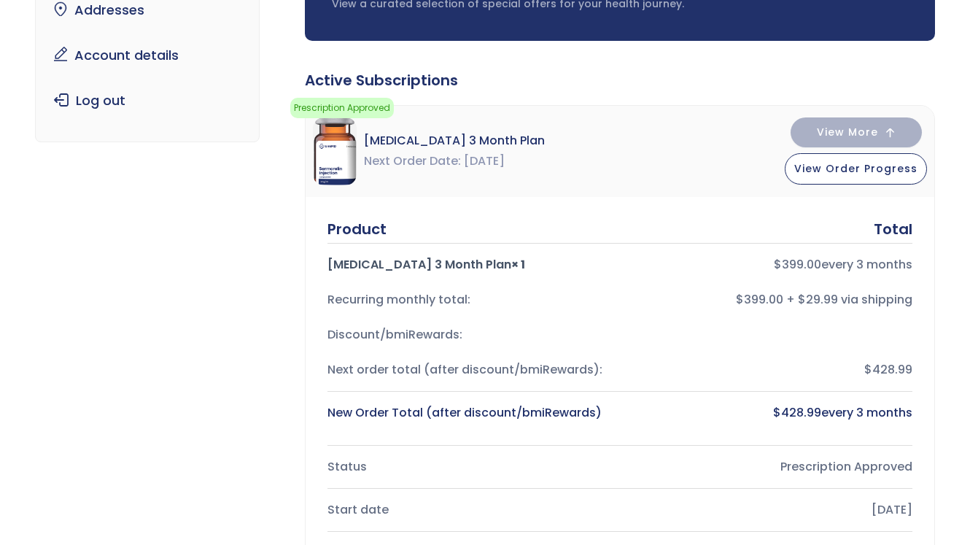
click at [434, 305] on div "Recurring monthly total:" at bounding box center [467, 300] width 281 height 20
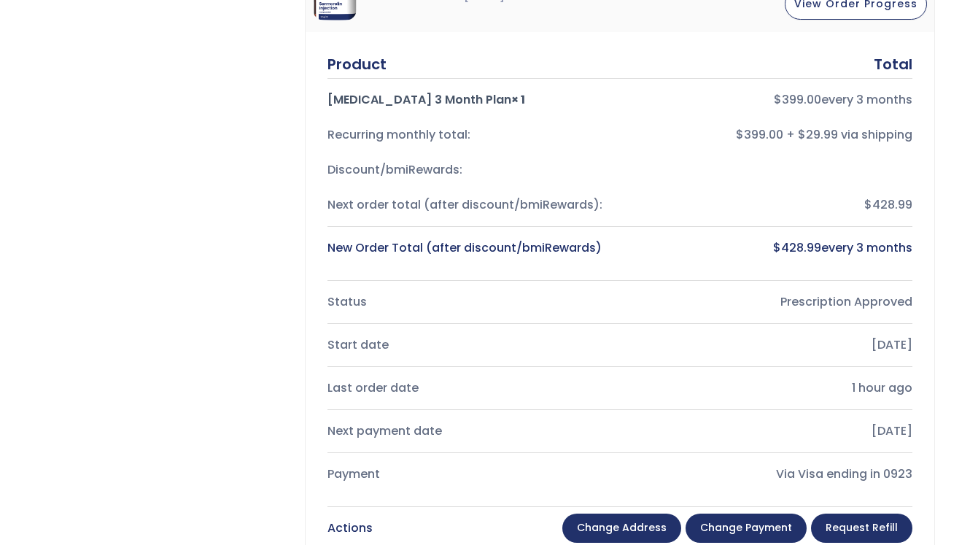
scroll to position [395, 0]
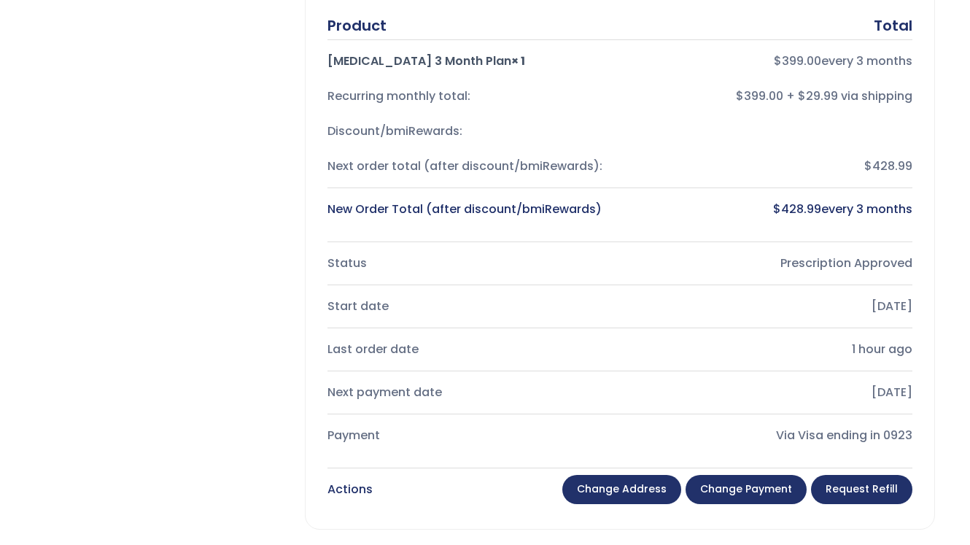
click at [501, 354] on div "Last order date" at bounding box center [467, 349] width 281 height 20
click at [451, 389] on div "Next payment date" at bounding box center [467, 392] width 281 height 20
click at [431, 415] on div "Status Prescription Approved Start date Jun 06, 2025 Last order date 1 hour ago…" at bounding box center [619, 349] width 585 height 207
click at [408, 469] on div "Product Total Sermorelin 3 Month Plan × 1 $ 399.00 every 3 months Recurring mon…" at bounding box center [620, 260] width 629 height 535
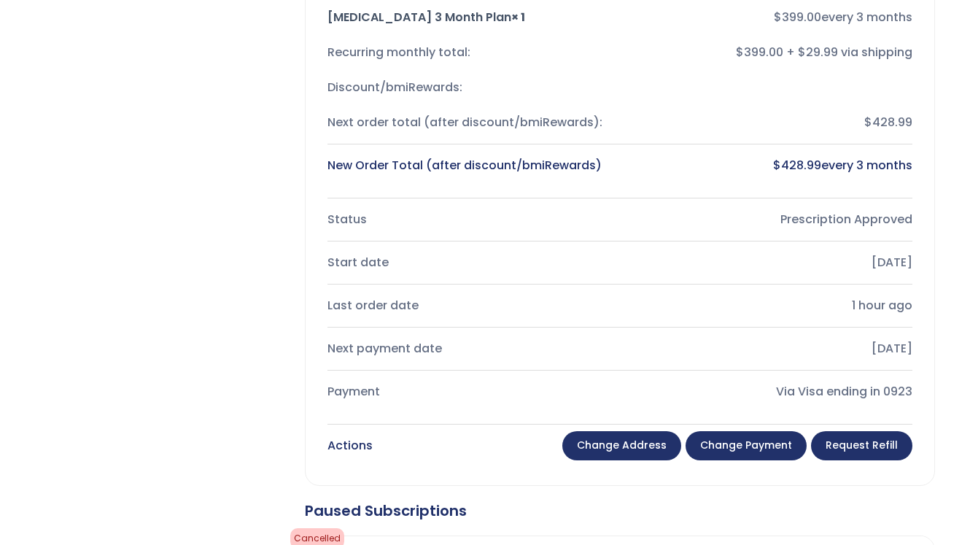
click at [732, 438] on link "Change payment" at bounding box center [746, 445] width 121 height 29
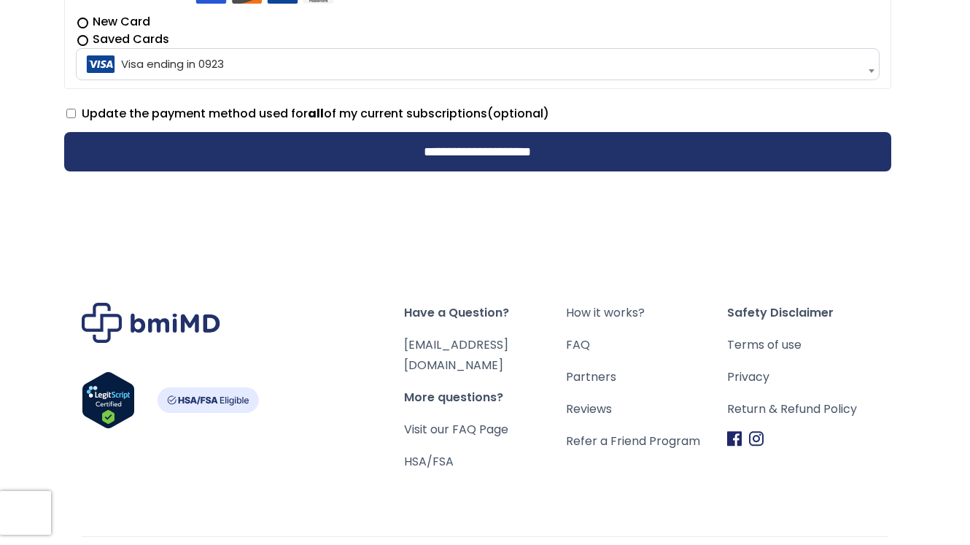
scroll to position [537, 0]
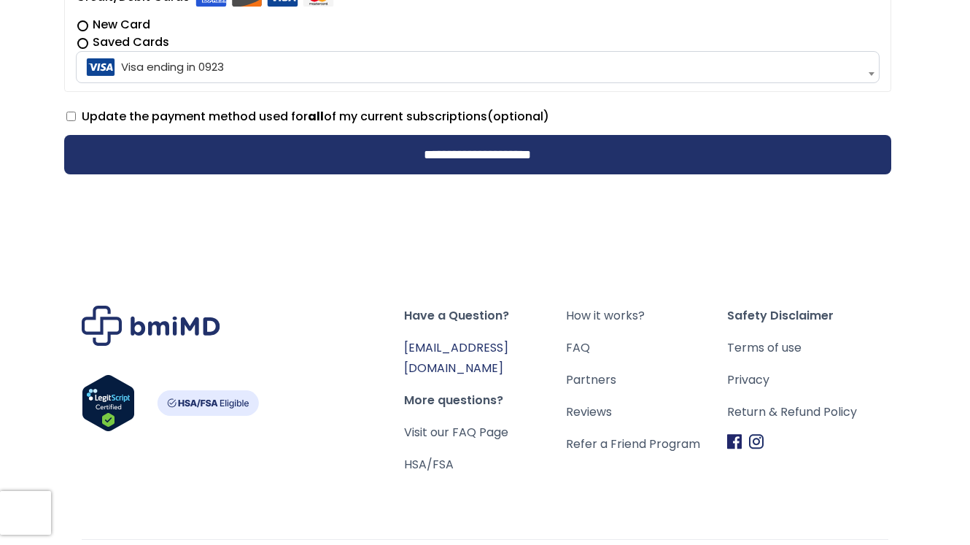
click at [507, 344] on link "[EMAIL_ADDRESS][DOMAIN_NAME]" at bounding box center [456, 357] width 104 height 37
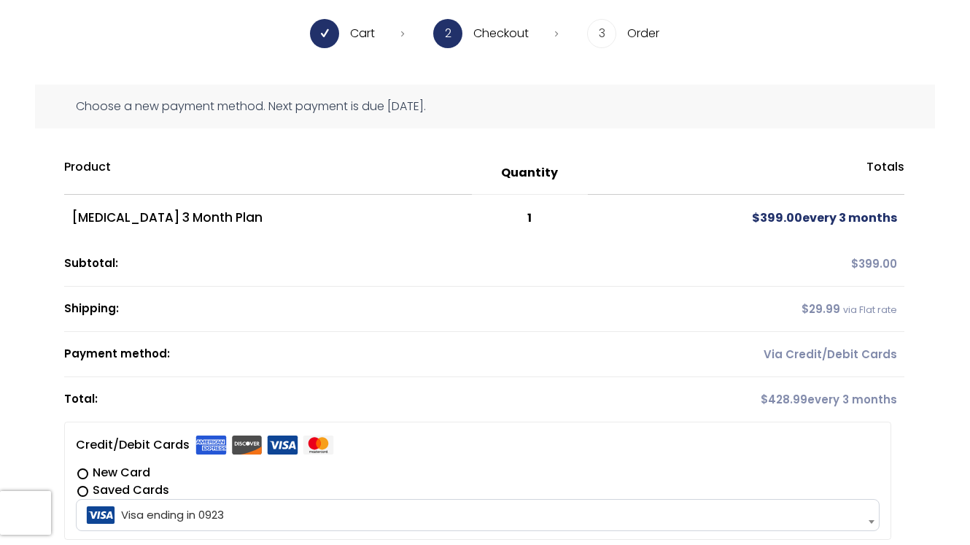
scroll to position [116, 0]
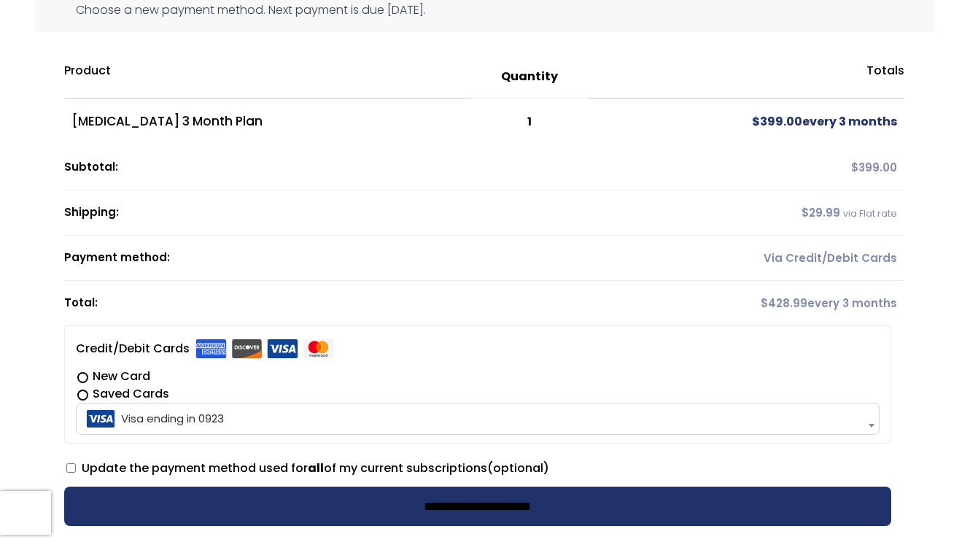
drag, startPoint x: 245, startPoint y: 25, endPoint x: 605, endPoint y: 538, distance: 627.3
click at [605, 538] on div "**********" at bounding box center [485, 239] width 970 height 691
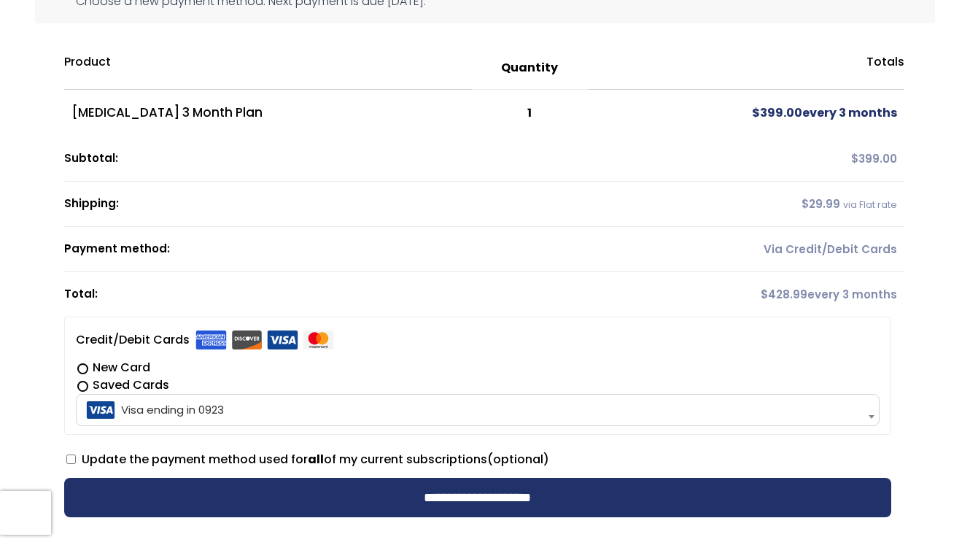
copy div "**********"
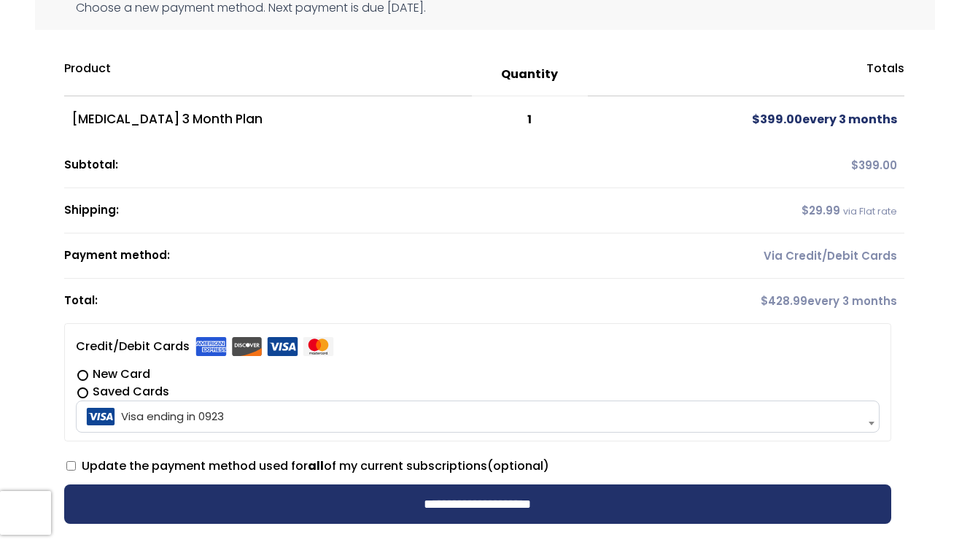
scroll to position [82, 0]
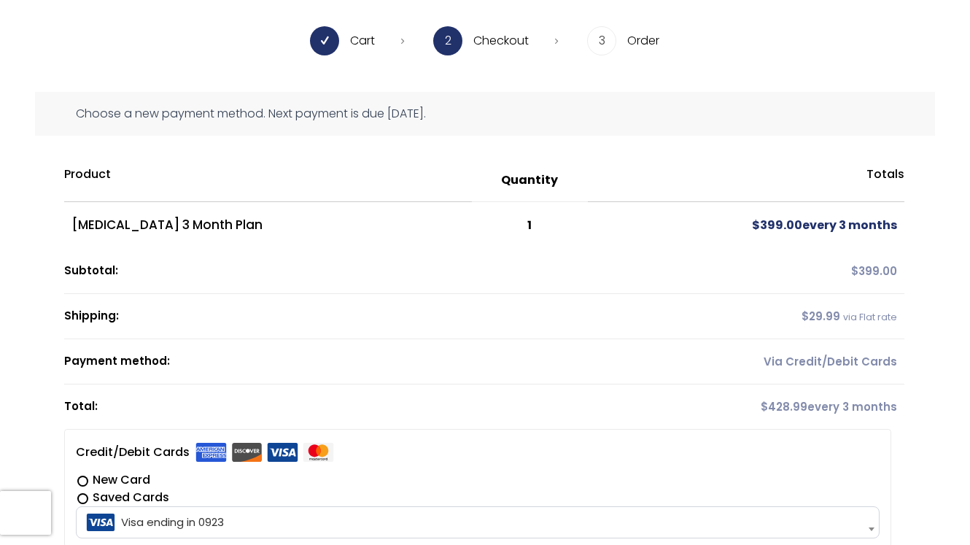
click at [570, 112] on div "Choose a new payment method. Next payment is due November 13, 2025." at bounding box center [485, 114] width 901 height 44
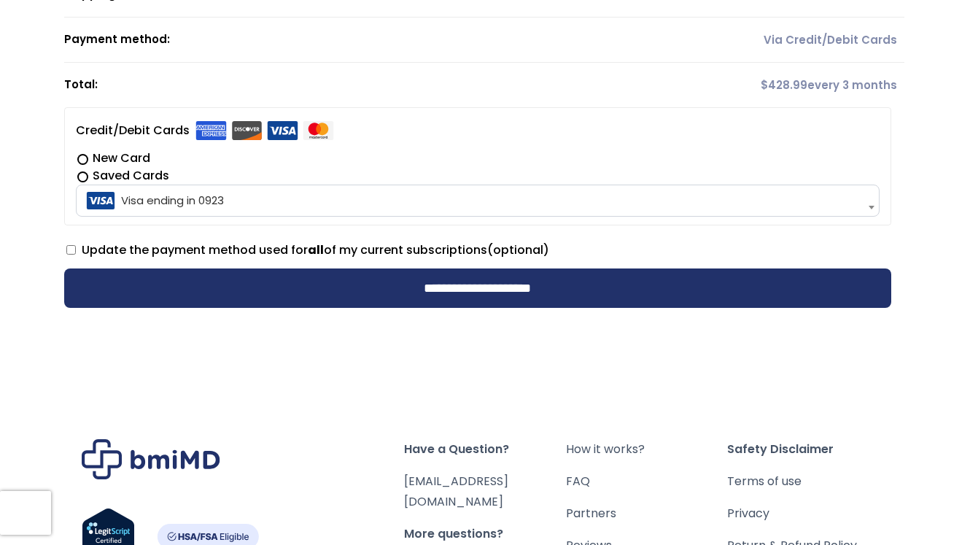
scroll to position [0, 0]
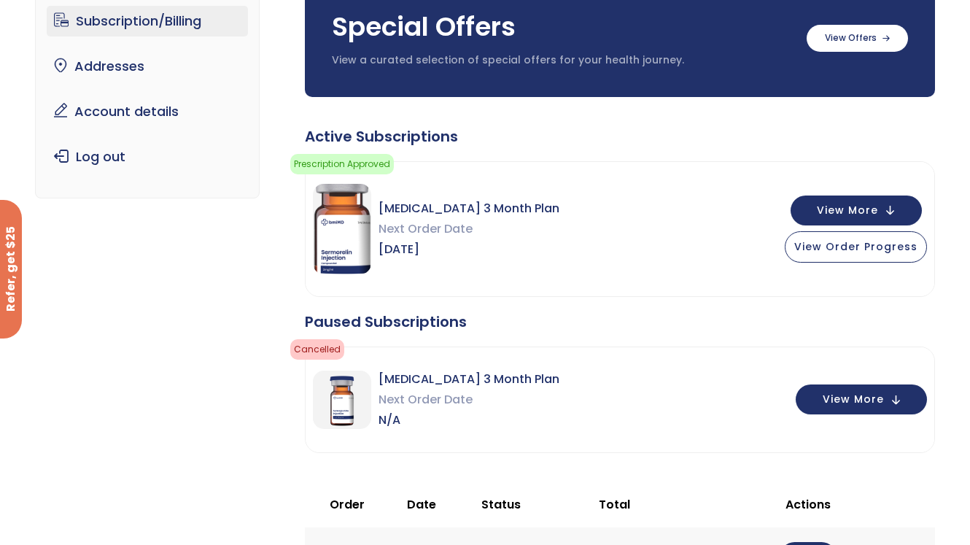
scroll to position [153, 0]
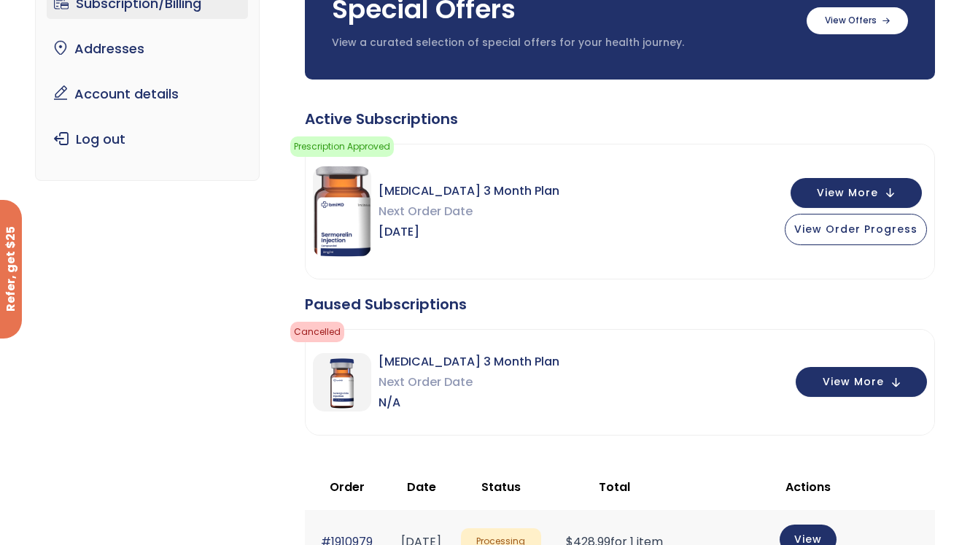
click at [362, 231] on img at bounding box center [342, 211] width 58 height 90
click at [360, 231] on img at bounding box center [342, 211] width 58 height 90
click at [371, 147] on span "Prescription Approved" at bounding box center [342, 146] width 104 height 20
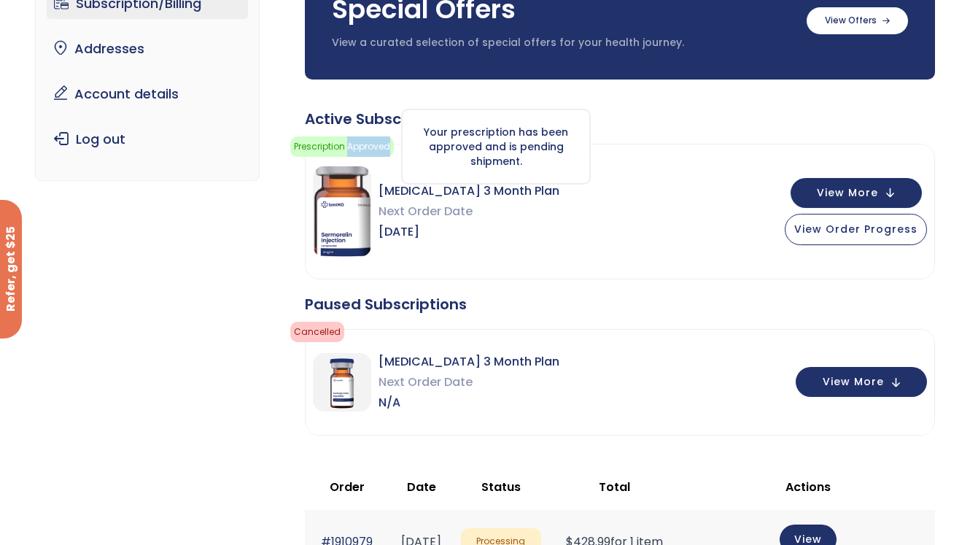
click at [371, 147] on span "Prescription Approved" at bounding box center [342, 146] width 104 height 20
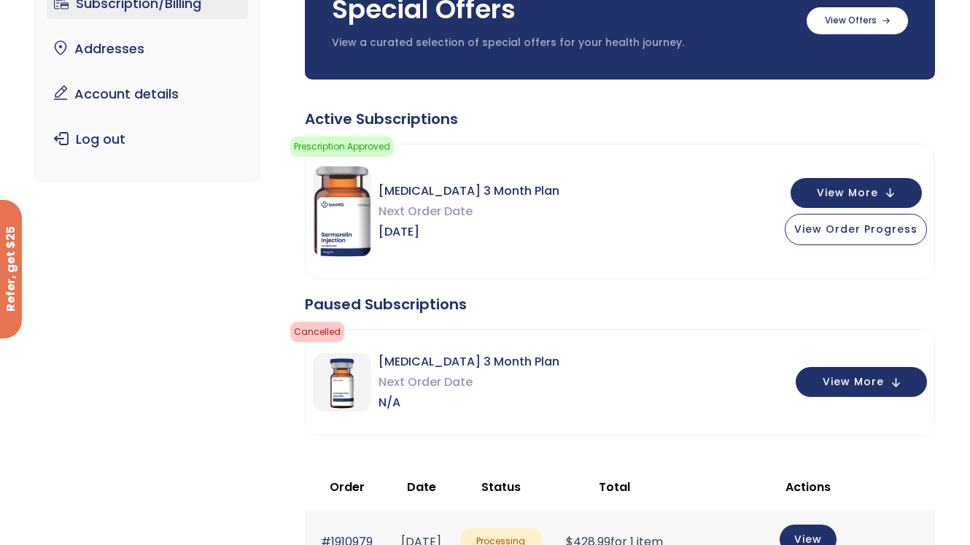
click at [702, 210] on div "Sermorelin 3 Month Plan Next Order Date Nov 13, 2025 View More View Order Progr…" at bounding box center [620, 211] width 629 height 134
click at [860, 195] on span "View More" at bounding box center [847, 191] width 61 height 9
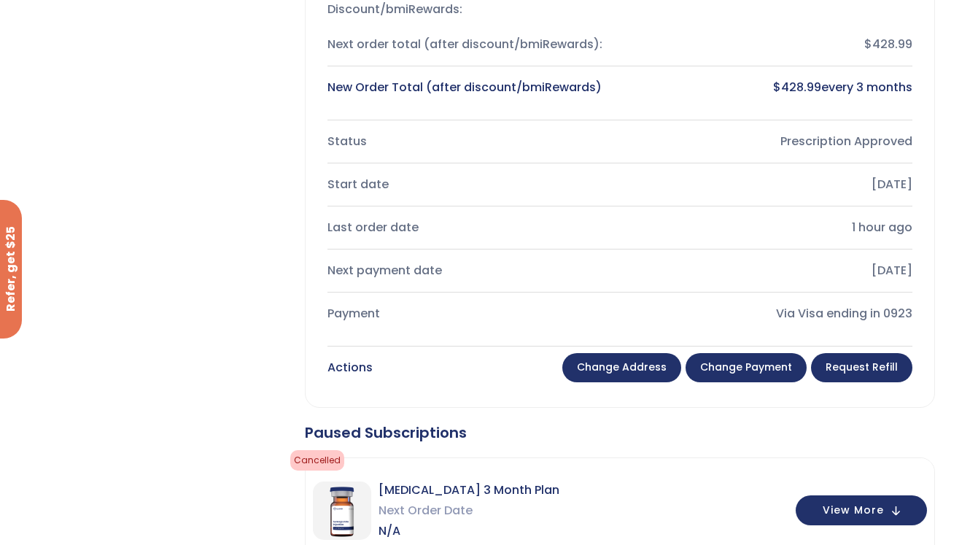
scroll to position [525, 0]
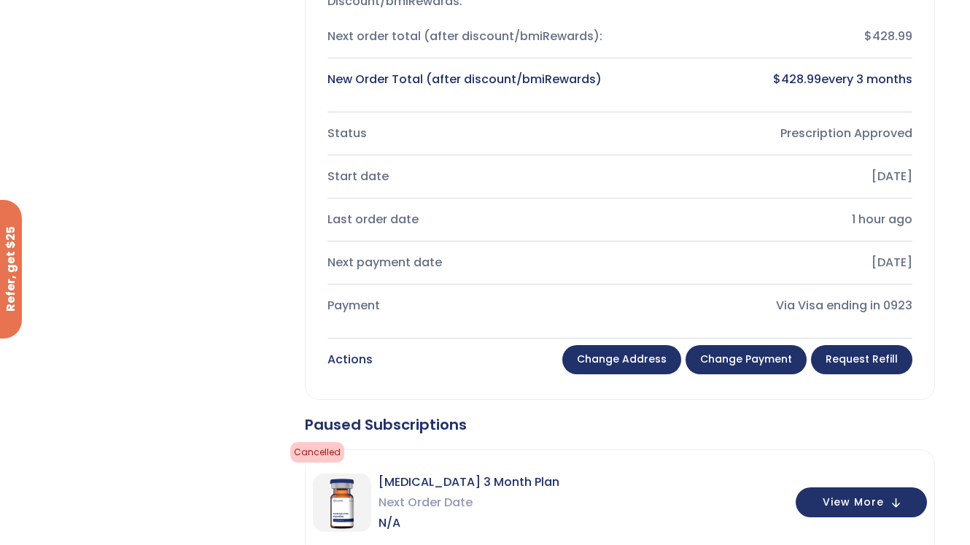
click at [357, 361] on div "Actions" at bounding box center [349, 359] width 45 height 20
click at [740, 360] on link "Change payment" at bounding box center [746, 359] width 121 height 29
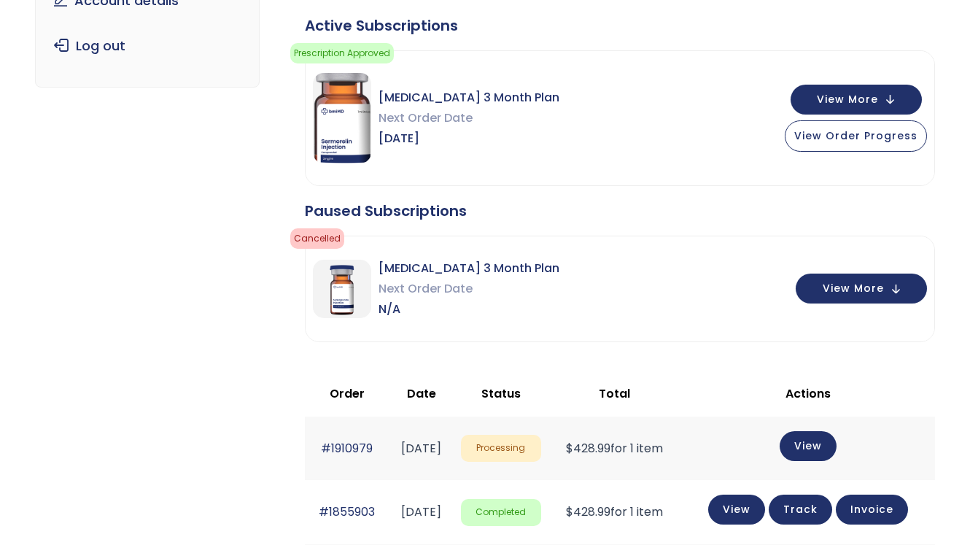
scroll to position [251, 0]
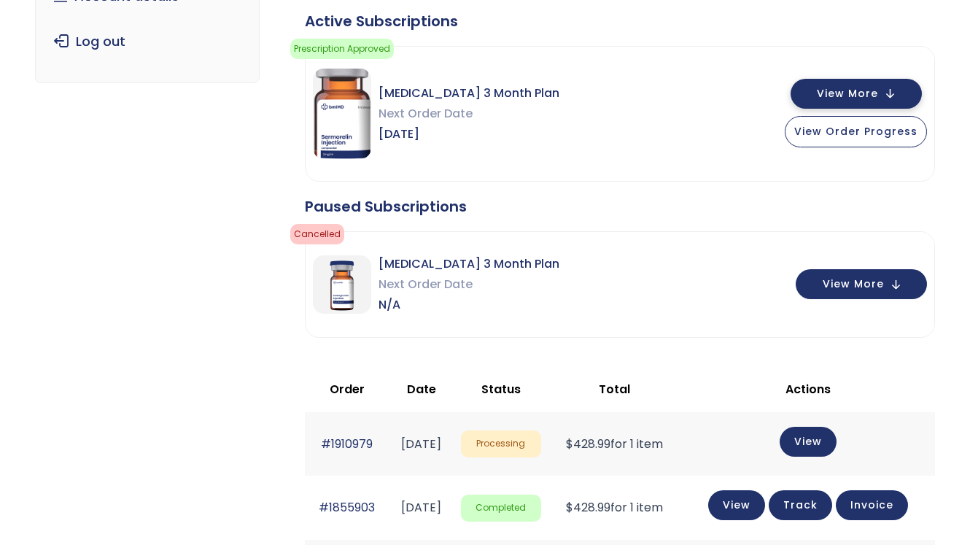
click at [859, 96] on span "View More" at bounding box center [847, 93] width 61 height 9
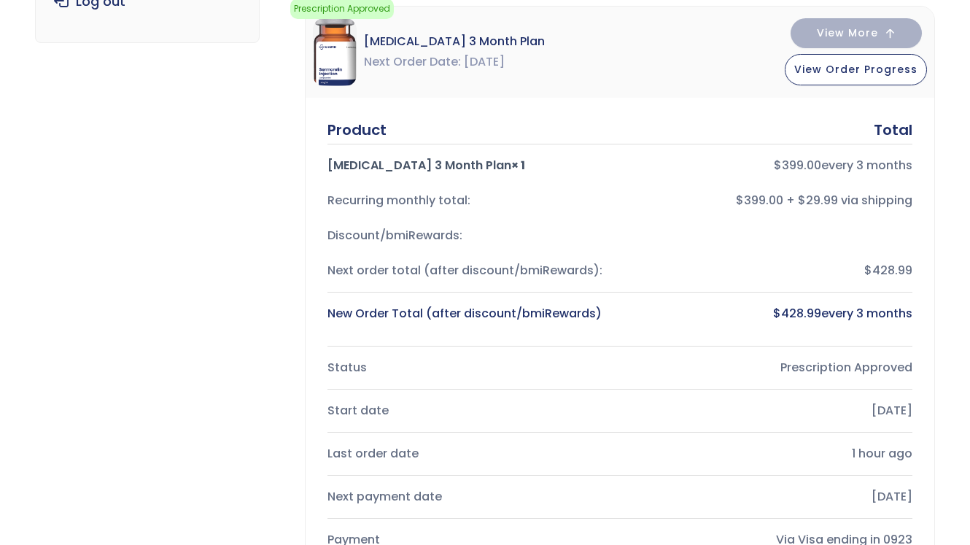
scroll to position [244, 0]
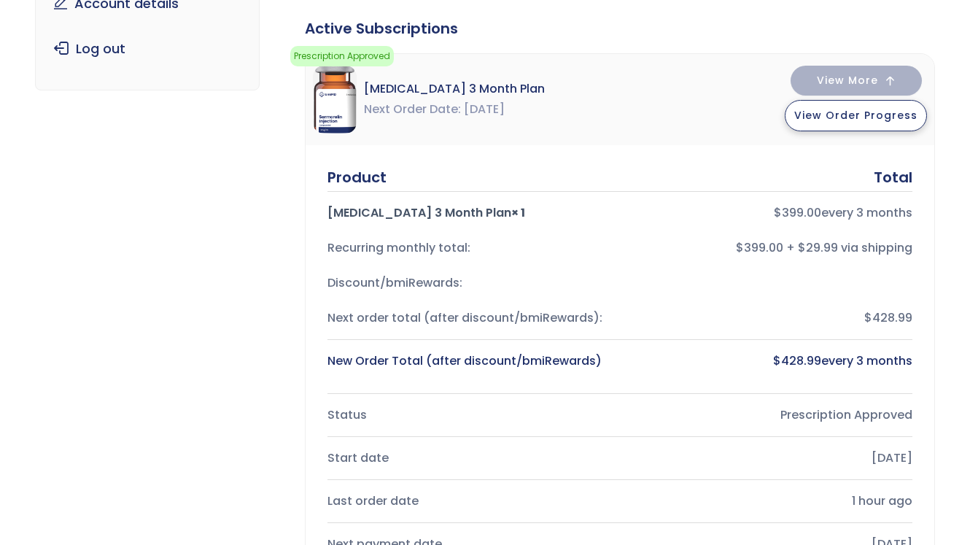
click at [840, 125] on button "View Order Progress" at bounding box center [856, 115] width 142 height 31
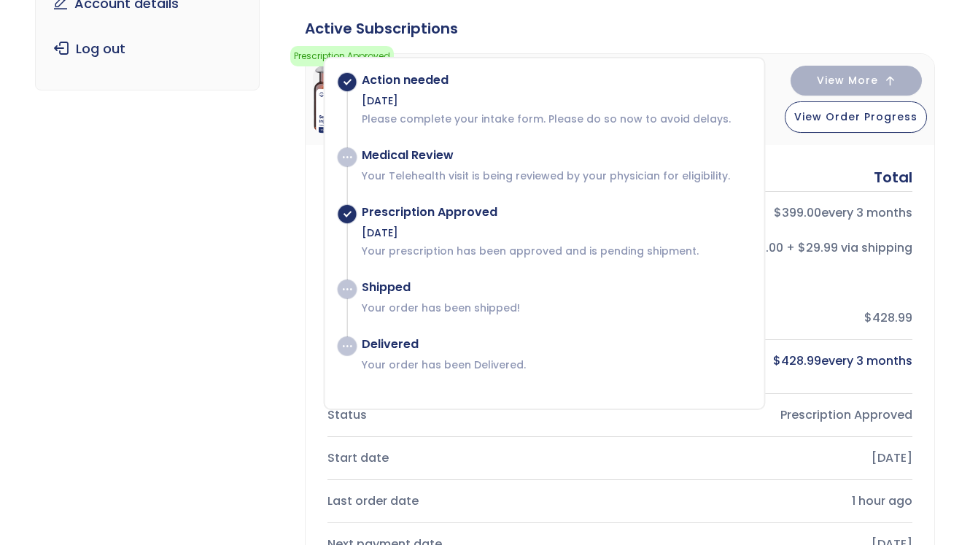
click at [444, 172] on p "Your Telehealth visit is being reviewed by your physician for eligibility." at bounding box center [555, 175] width 387 height 15
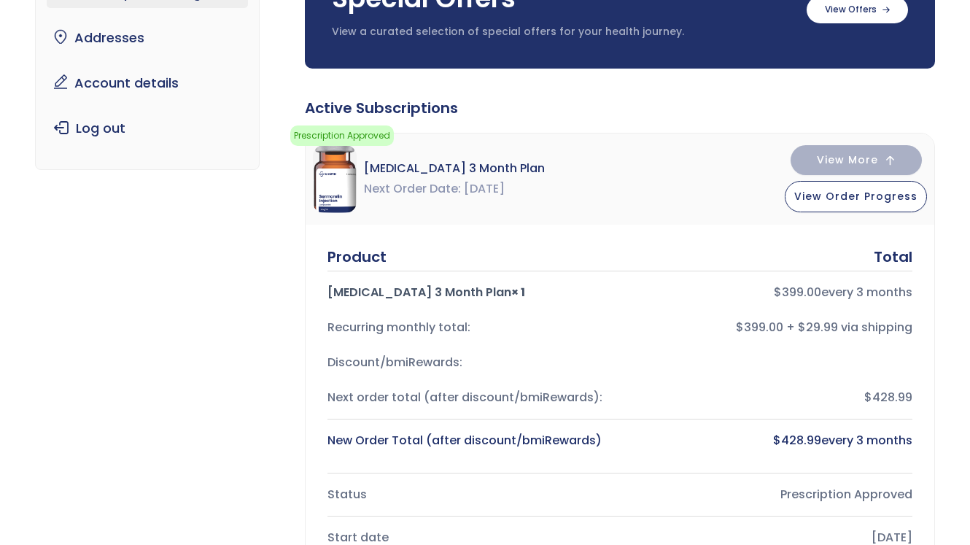
scroll to position [209, 0]
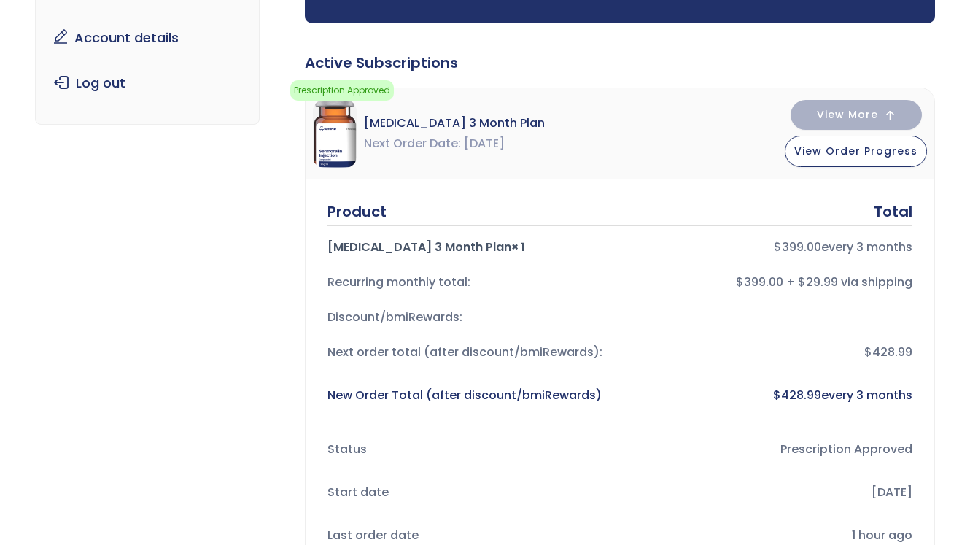
click at [473, 144] on span "[DATE]" at bounding box center [484, 143] width 41 height 20
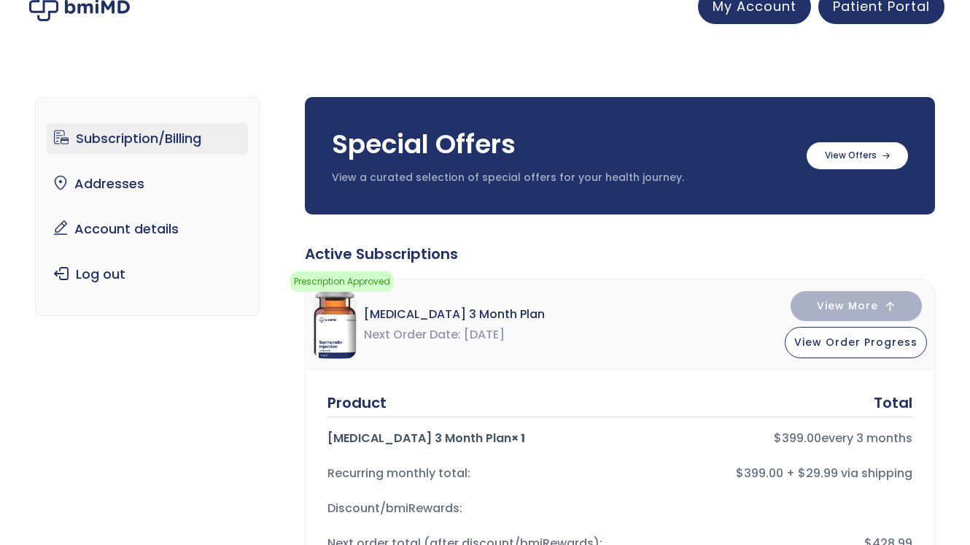
scroll to position [19, 0]
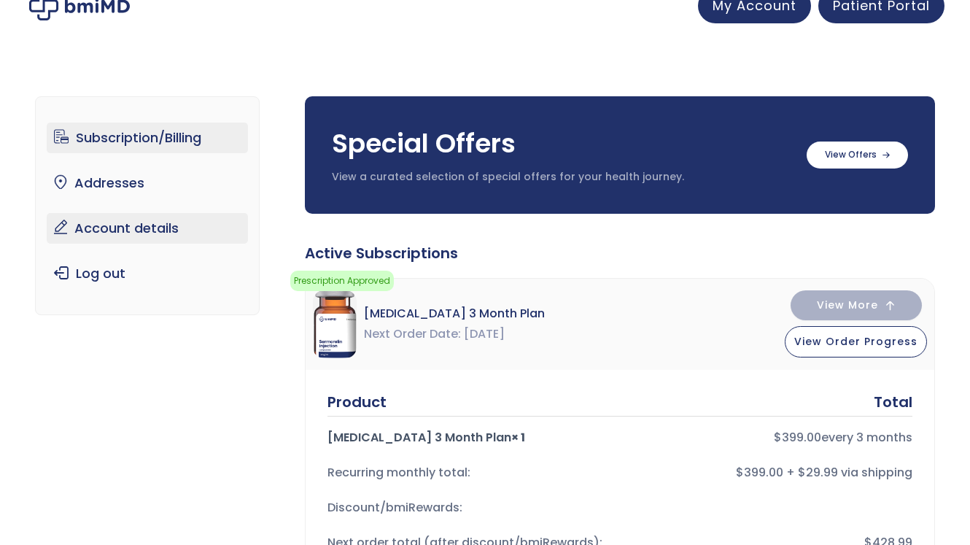
click at [123, 225] on link "Account details" at bounding box center [148, 228] width 202 height 31
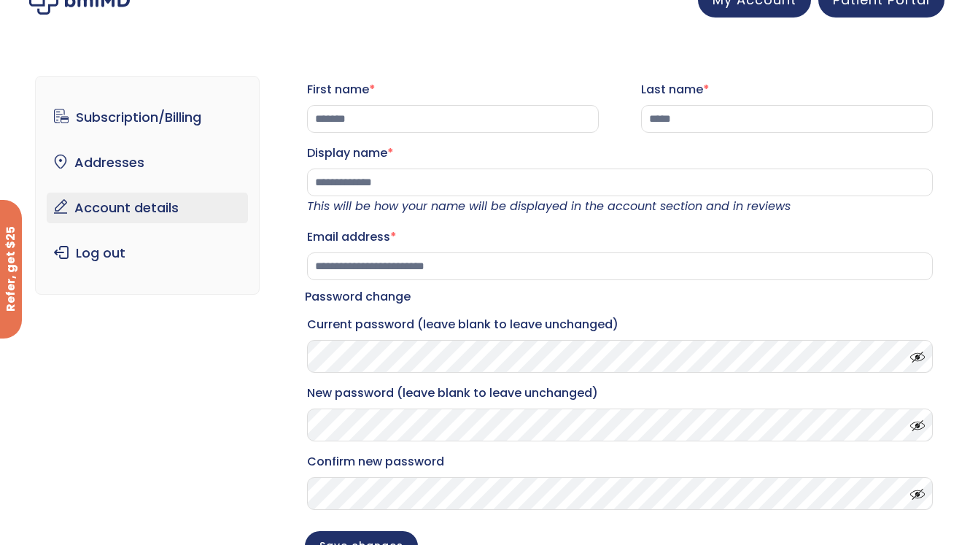
scroll to position [34, 0]
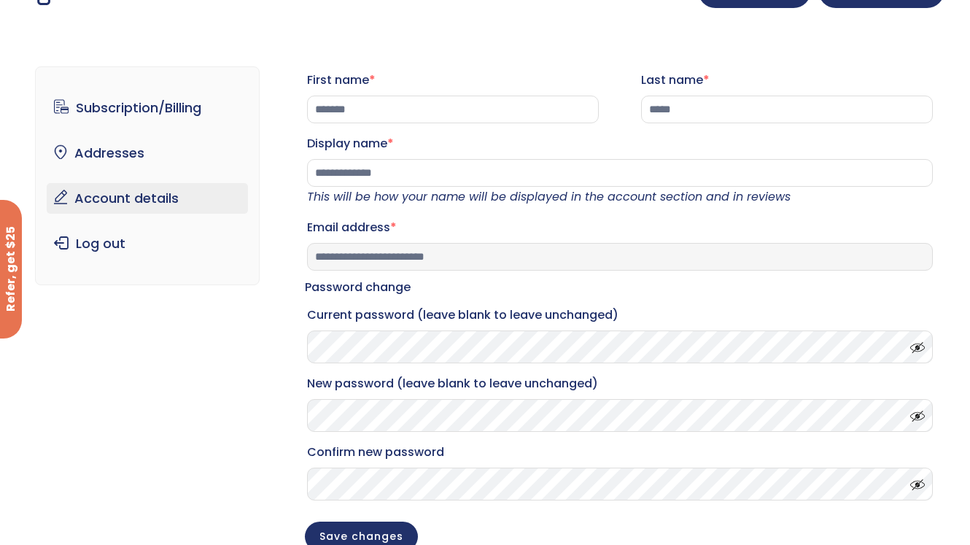
click at [505, 270] on input "**********" at bounding box center [620, 257] width 626 height 28
click at [506, 270] on input "**********" at bounding box center [620, 257] width 626 height 28
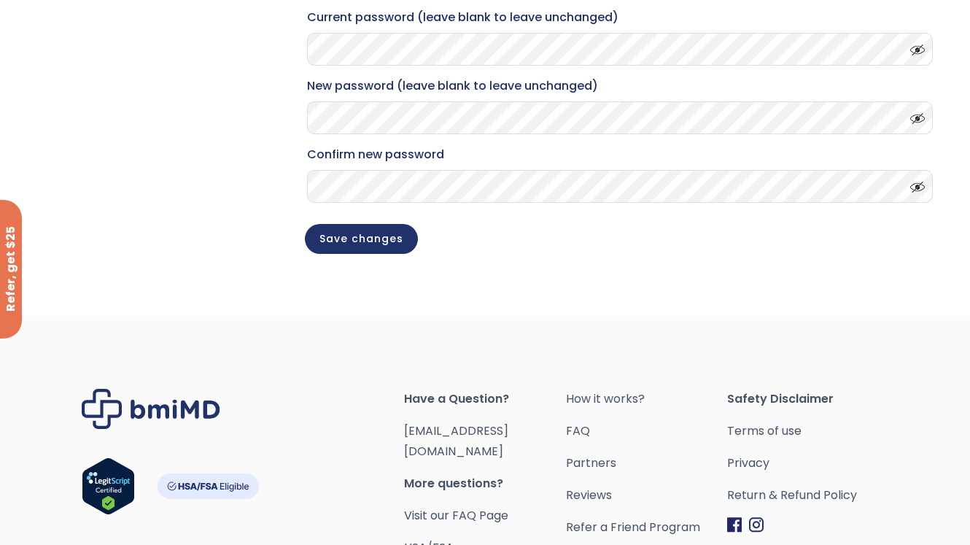
scroll to position [467, 0]
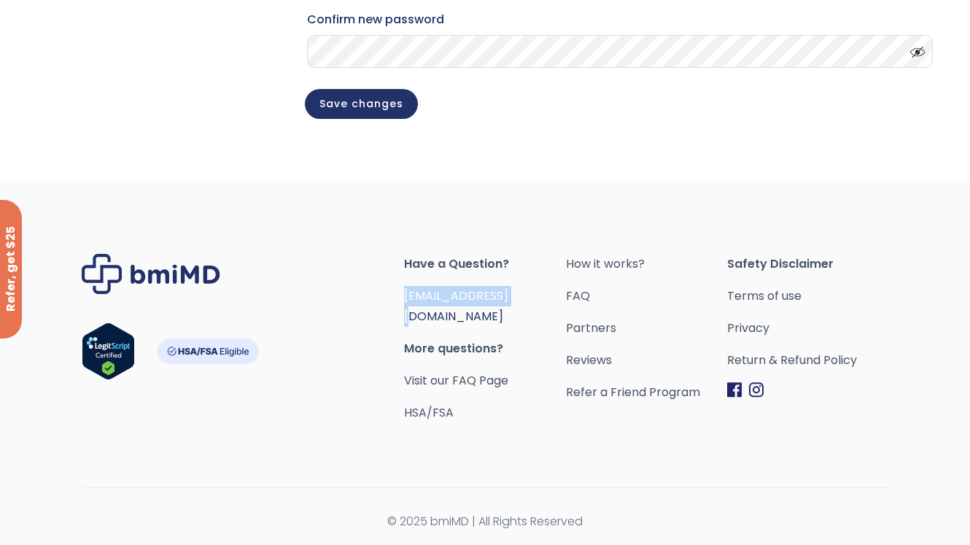
drag, startPoint x: 529, startPoint y: 311, endPoint x: 404, endPoint y: 311, distance: 124.7
click at [404, 311] on span "[EMAIL_ADDRESS][DOMAIN_NAME]" at bounding box center [484, 306] width 161 height 41
copy link "[EMAIL_ADDRESS][DOMAIN_NAME]"
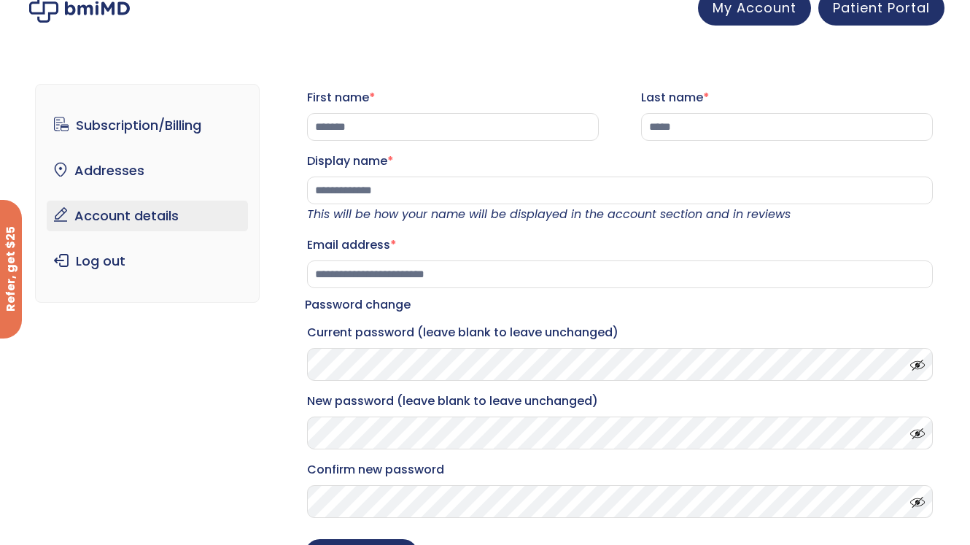
scroll to position [0, 0]
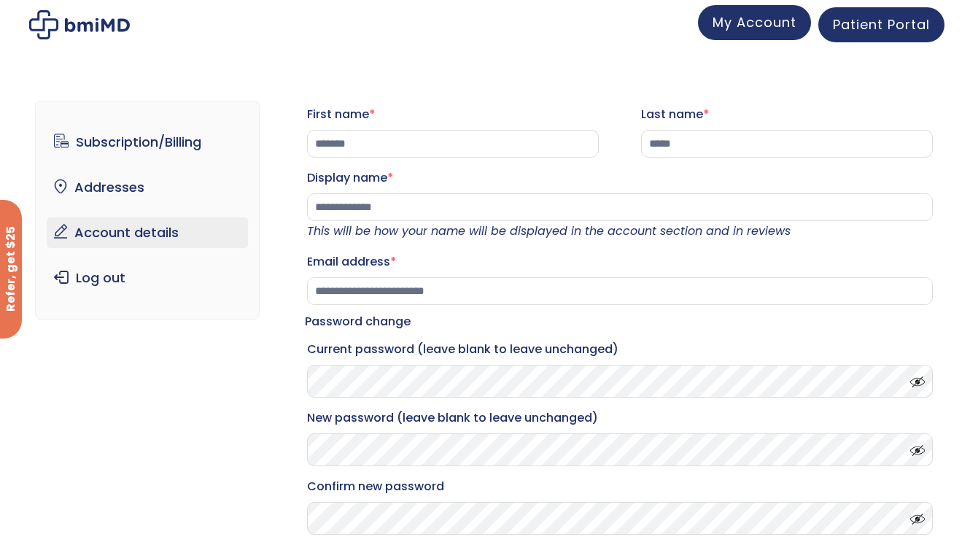
click at [725, 34] on link "My Account" at bounding box center [754, 22] width 113 height 35
